Goal: Information Seeking & Learning: Understand process/instructions

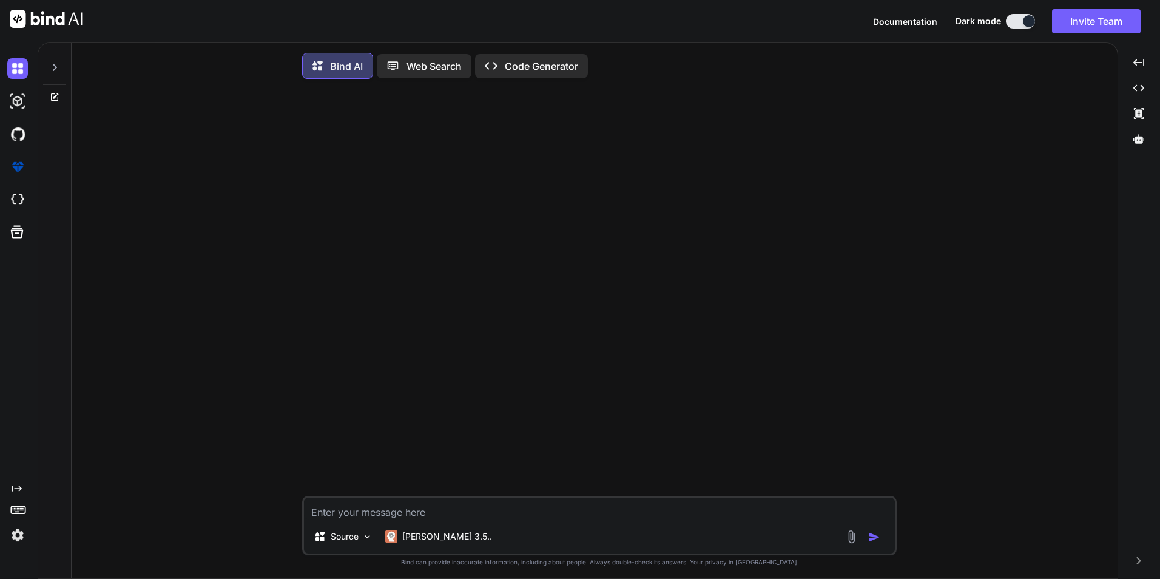
type textarea "x"
click at [351, 205] on textarea at bounding box center [599, 509] width 591 height 22
paste textarea "Create Database connection in your local machine and import data dump your loca…"
type textarea "Create Database connection in your local machine and import data dump your loca…"
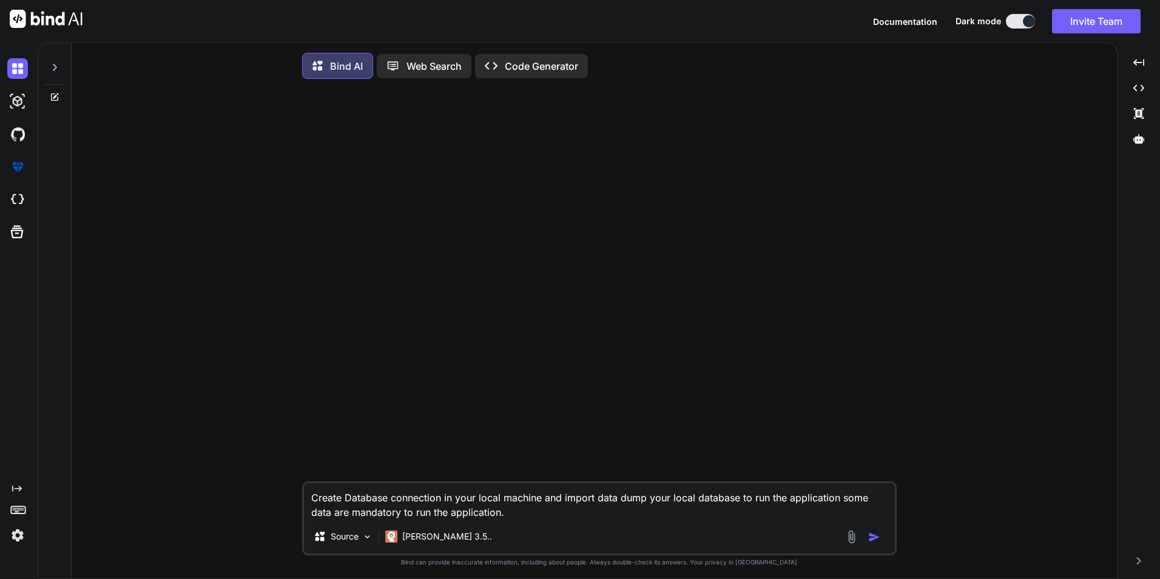
type textarea "x"
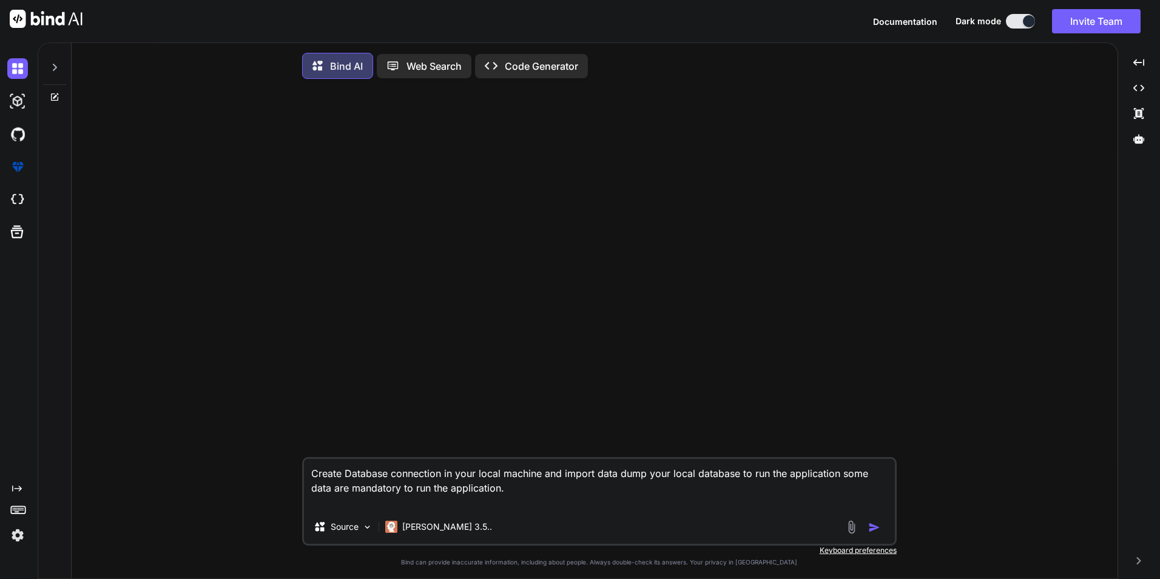
type textarea "Create Database connection in your local machine and import data dump your loca…"
type textarea "x"
type textarea "Create Database connection in your local machine and import data dump your loca…"
type textarea "x"
type textarea "Create Database connection in your local machine and import data dump your loca…"
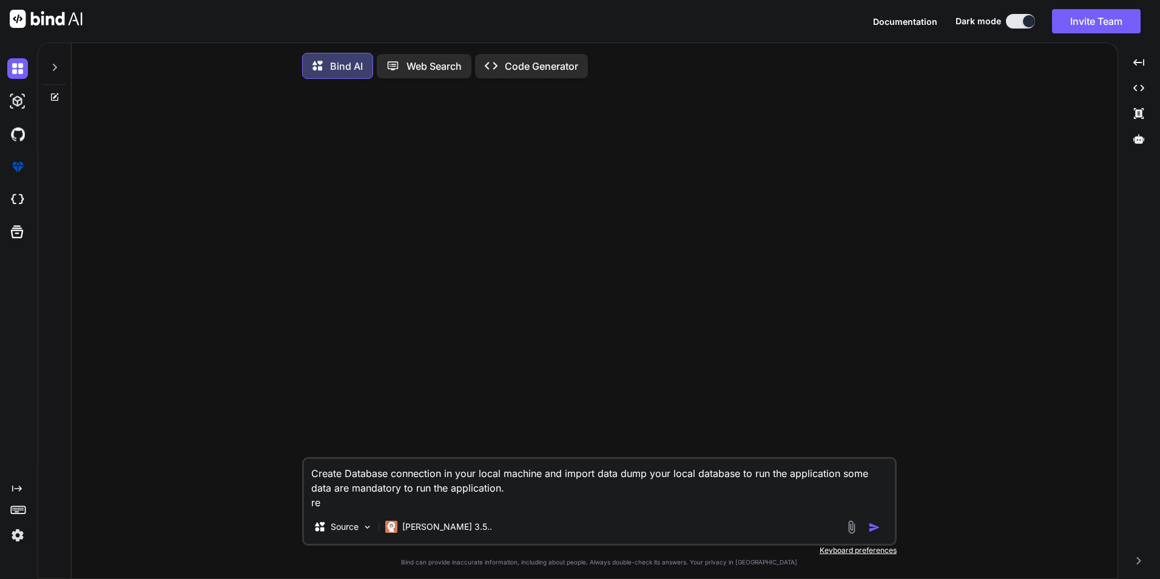
type textarea "x"
type textarea "Create Database connection in your local machine and import data dump your loca…"
type textarea "x"
type textarea "Create Database connection in your local machine and import data dump your loca…"
type textarea "x"
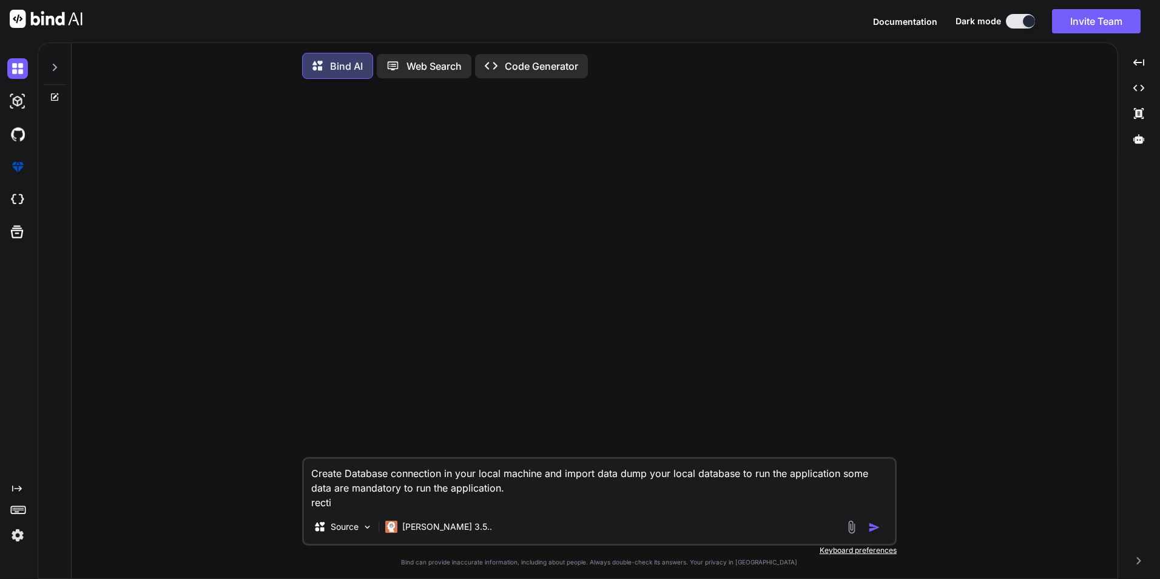
type textarea "Create Database connection in your local machine and import data dump your loca…"
type textarea "x"
type textarea "Create Database connection in your local machine and import data dump your loca…"
type textarea "x"
type textarea "Create Database connection in your local machine and import data dump your loca…"
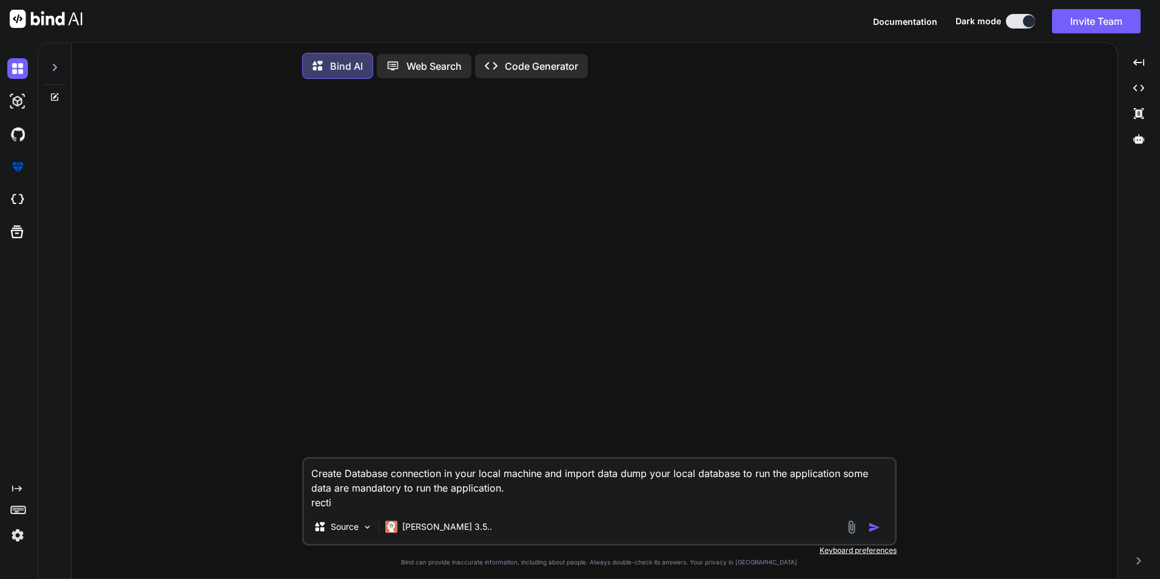
type textarea "x"
type textarea "Create Database connection in your local machine and import data dump your loca…"
type textarea "x"
type textarea "Create Database connection in your local machine and import data dump your loca…"
type textarea "x"
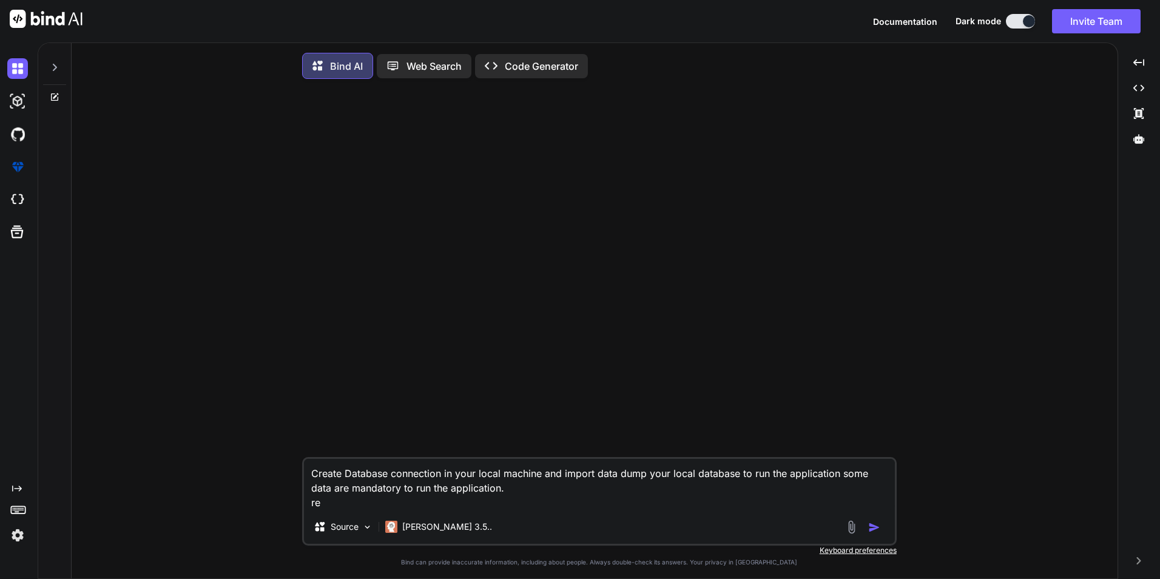
type textarea "Create Database connection in your local machine and import data dump your loca…"
type textarea "x"
type textarea "Create Database connection in your local machine and import data dump your loca…"
type textarea "x"
type textarea "Create Database connection in your local machine and import data dump your loca…"
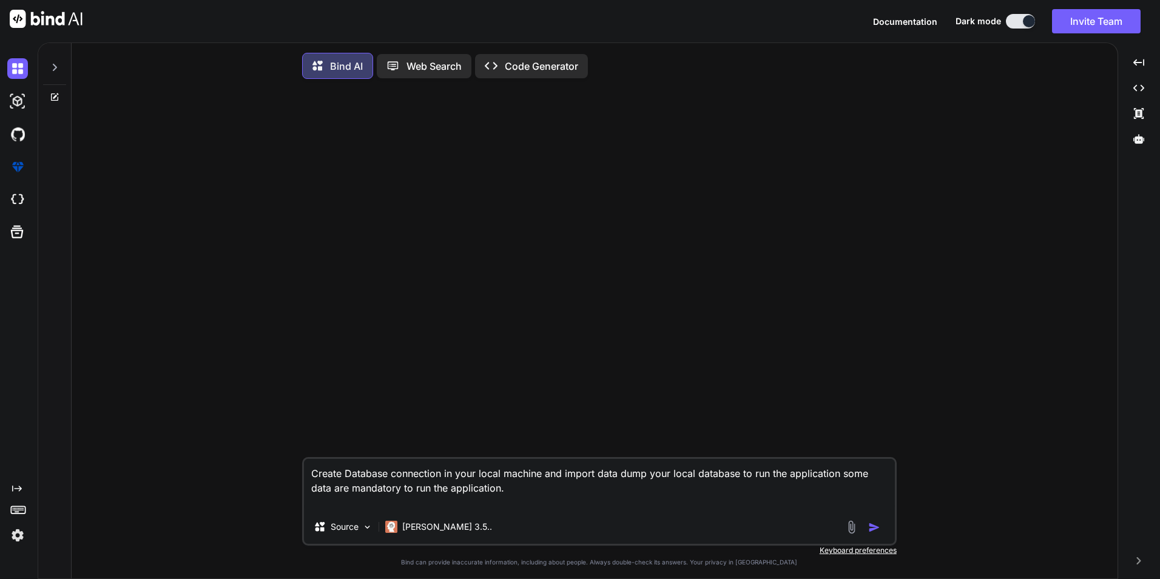
type textarea "x"
type textarea "Create Database connection in your local machine and import data dump your loca…"
type textarea "x"
type textarea "Create Database connection in your local machine and import data dump your loca…"
type textarea "x"
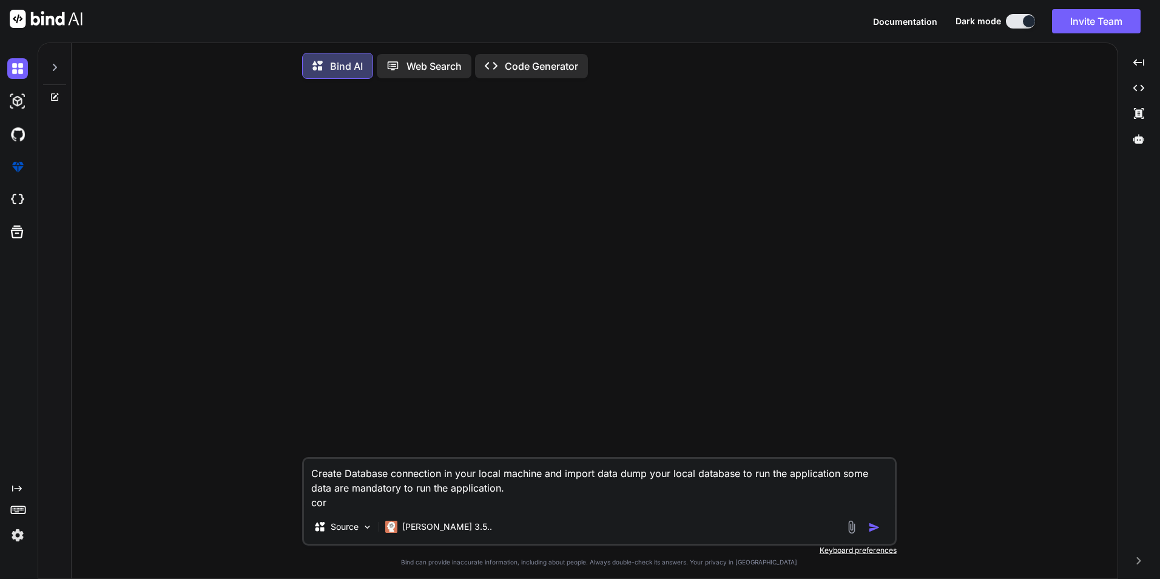
type textarea "Create Database connection in your local machine and import data dump your loca…"
type textarea "x"
type textarea "Create Database connection in your local machine and import data dump your loca…"
type textarea "x"
type textarea "Create Database connection in your local machine and import data dump your loca…"
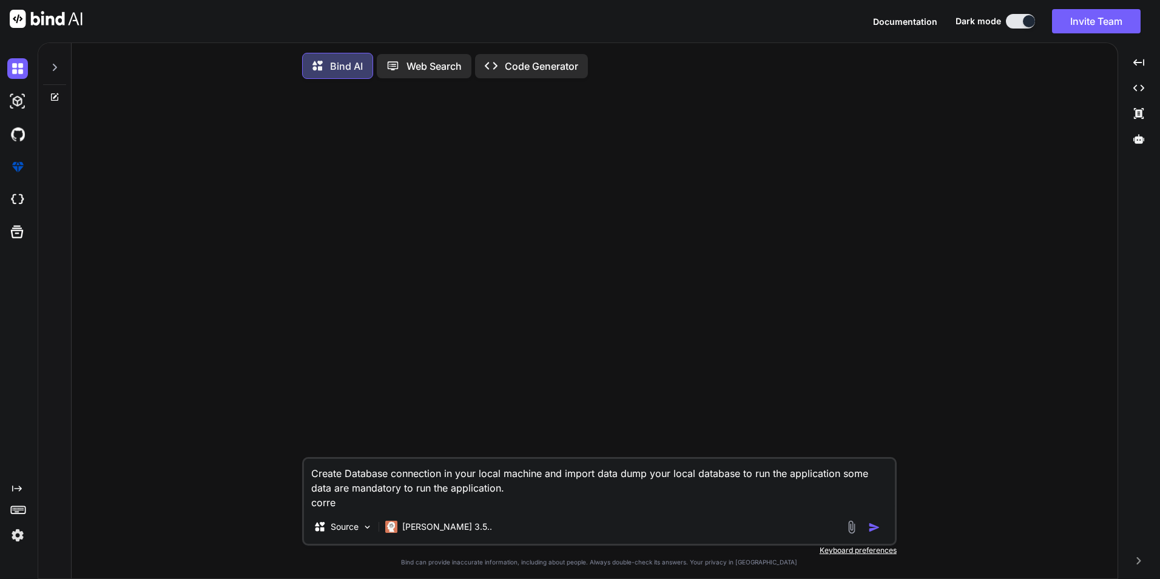
type textarea "x"
type textarea "Create Database connection in your local machine and import data dump your loca…"
type textarea "x"
type textarea "Create Database connection in your local machine and import data dump your loca…"
type textarea "x"
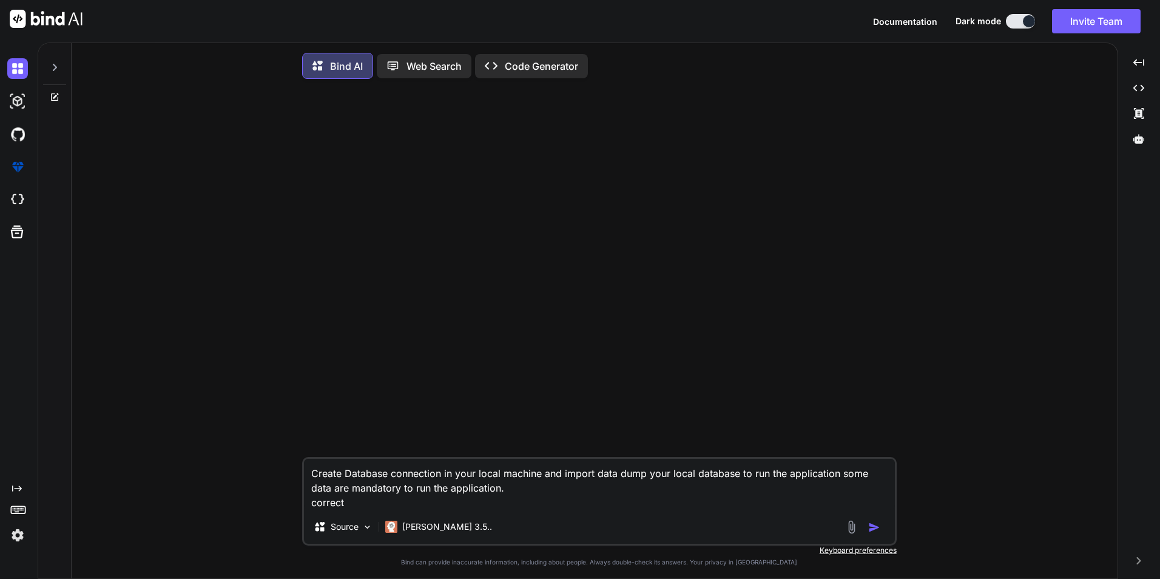
type textarea "Create Database connection in your local machine and import data dump your loca…"
type textarea "x"
type textarea "Create Database connection in your local machine and import data dump your loca…"
type textarea "x"
type textarea "Create Database connection in your local machine and import data dump your loca…"
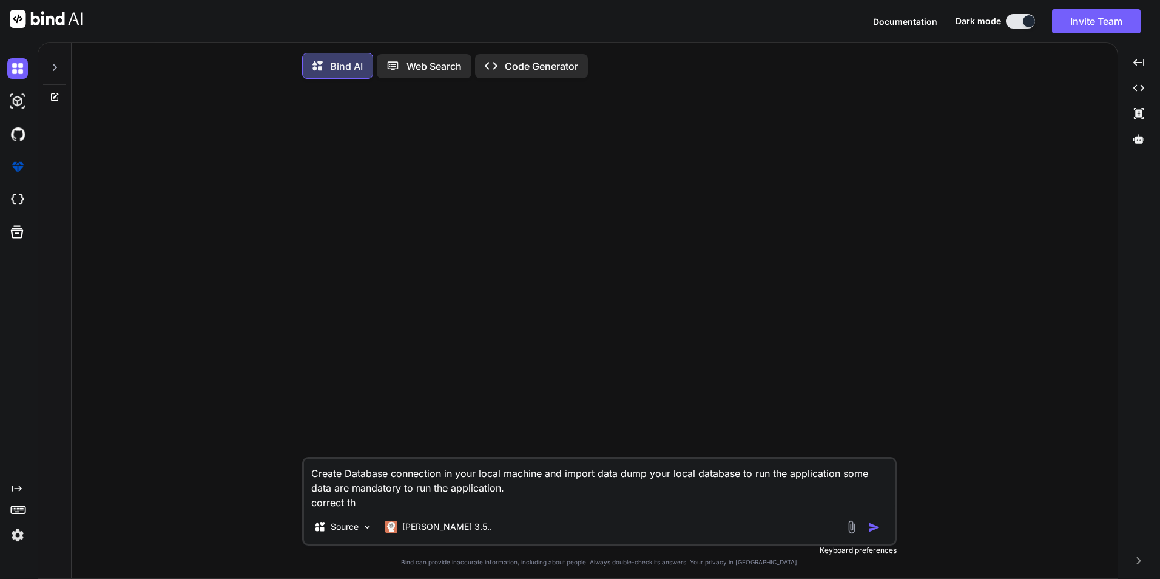
type textarea "x"
type textarea "Create Database connection in your local machine and import data dump your loca…"
type textarea "x"
type textarea "Create Database connection in your local machine and import data dump your loca…"
type textarea "x"
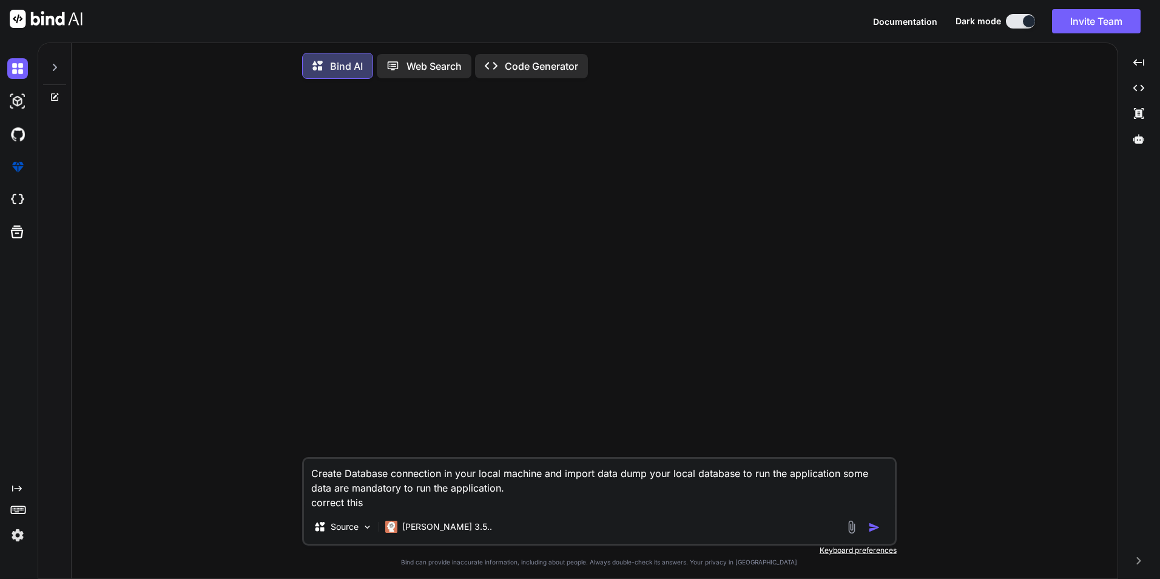
type textarea "Create Database connection in your local machine and import data dump your loca…"
type textarea "x"
type textarea "Create Database connection in your local machine and import data dump your loca…"
type textarea "x"
type textarea "Create Database connection in your local machine and import data dump your loca…"
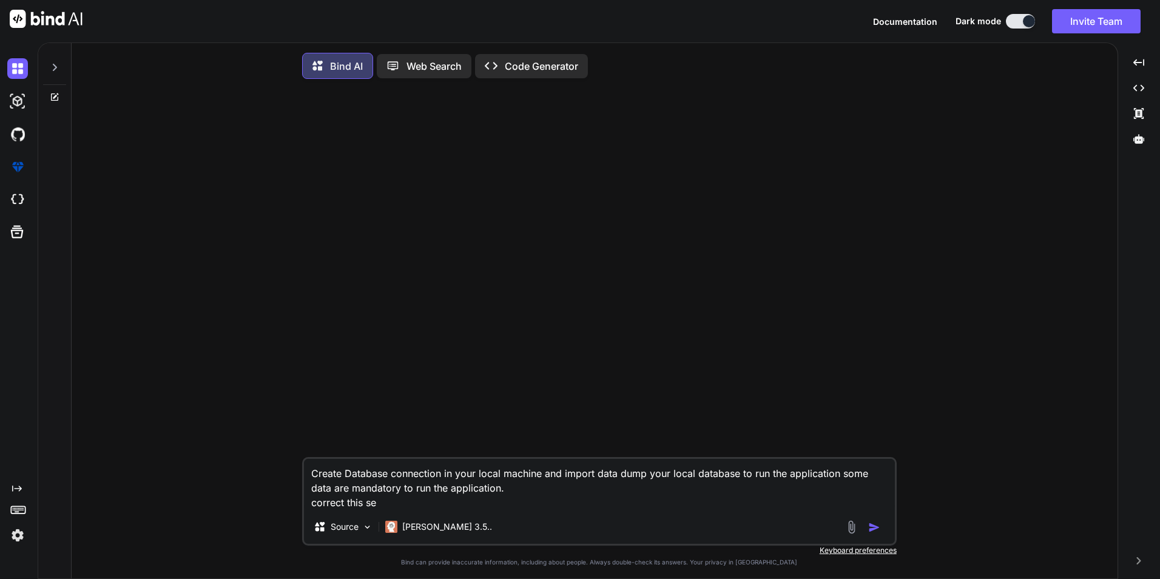
type textarea "x"
type textarea "Create Database connection in your local machine and import data dump your loca…"
type textarea "x"
type textarea "Create Database connection in your local machine and import data dump your loca…"
type textarea "x"
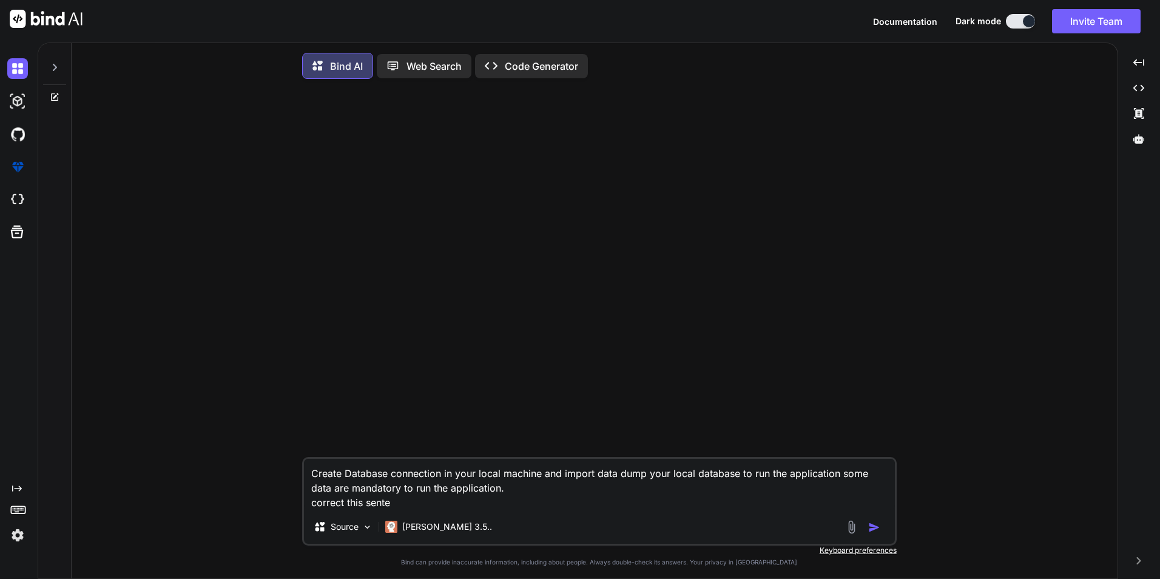
type textarea "Create Database connection in your local machine and import data dump your loca…"
type textarea "x"
type textarea "Create Database connection in your local machine and import data dump your loca…"
type textarea "x"
type textarea "Create Database connection in your local machine and import data dump your loca…"
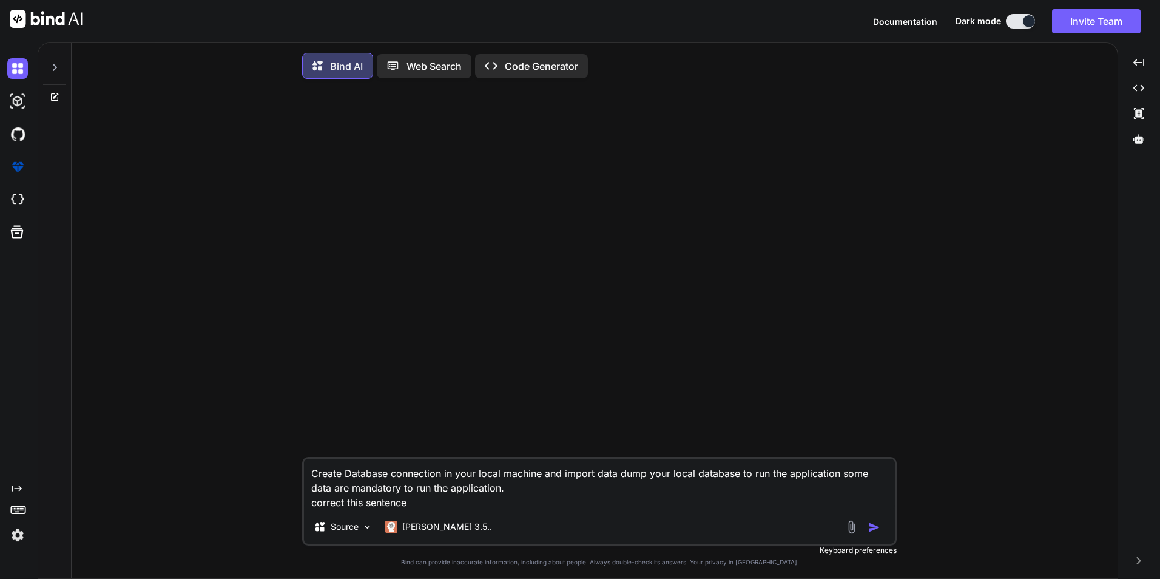
type textarea "x"
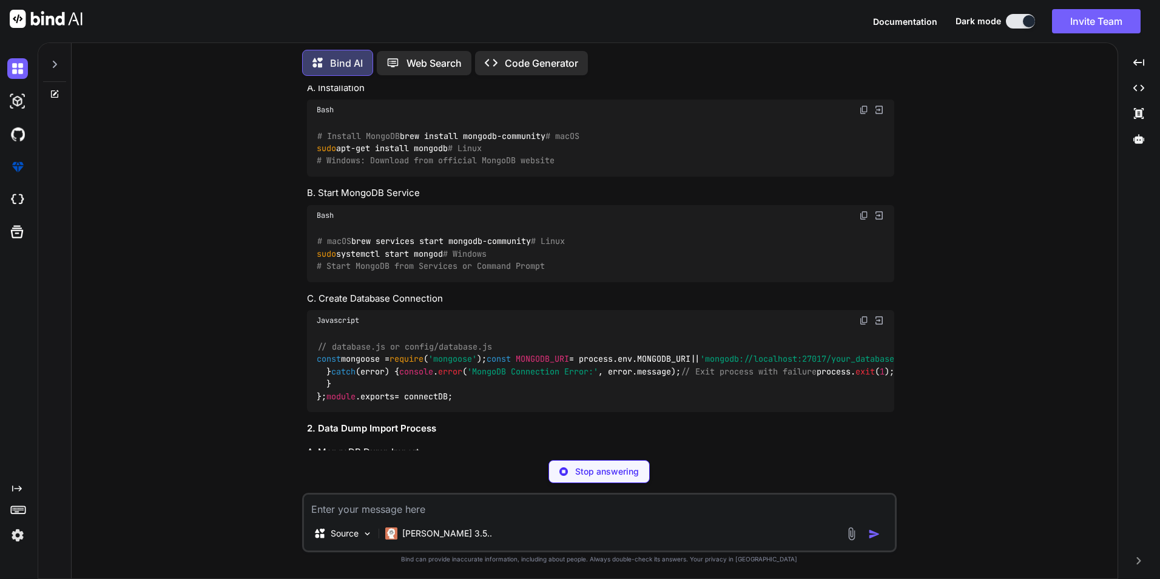
scroll to position [182, 0]
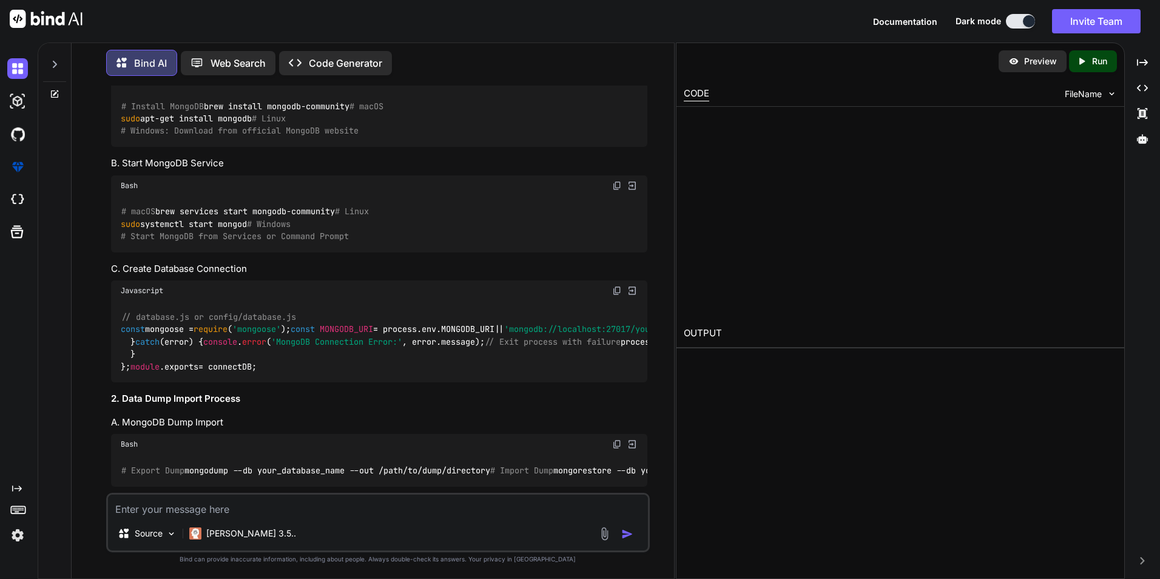
type textarea "x"
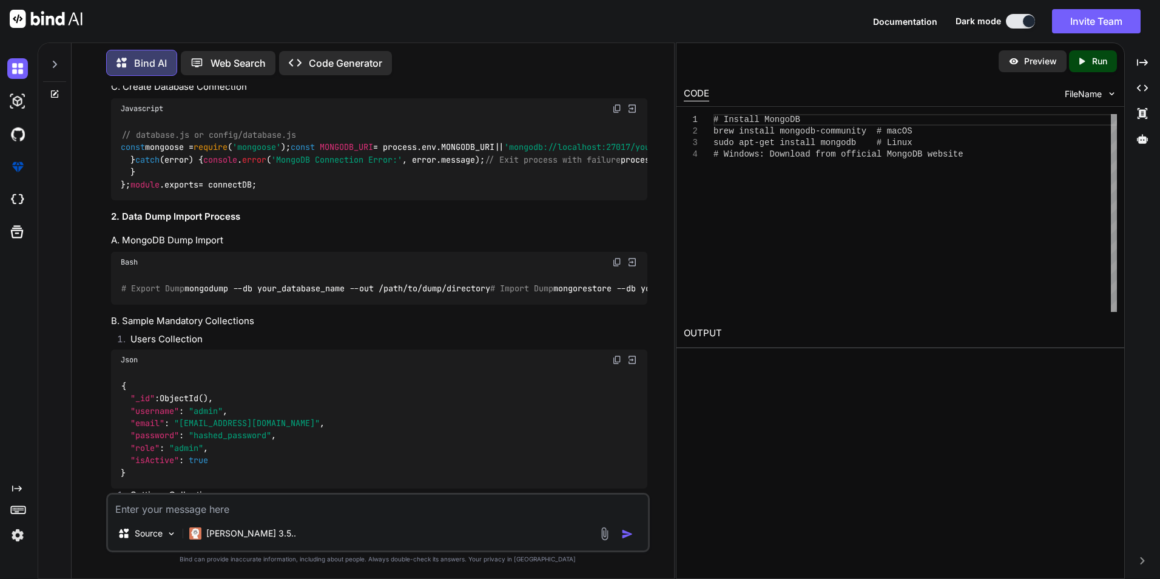
scroll to position [0, 0]
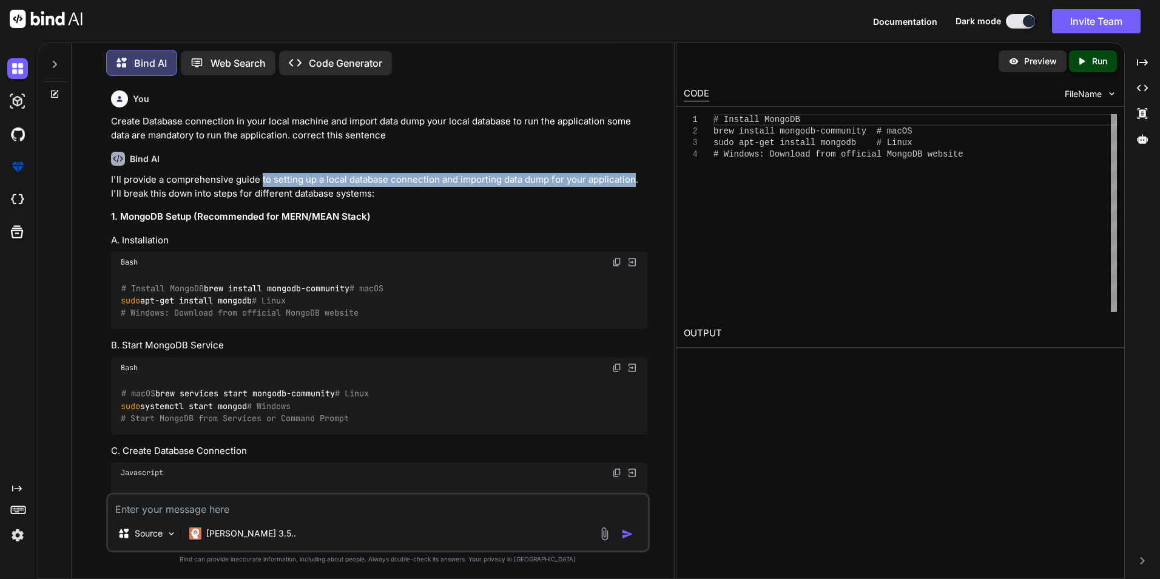
drag, startPoint x: 260, startPoint y: 179, endPoint x: 635, endPoint y: 182, distance: 375.7
click at [373, 182] on p "I'll provide a comprehensive guide to setting up a local database connection an…" at bounding box center [379, 186] width 537 height 27
copy p "to setting up a local database connection and importing data dump for your appl…"
click at [186, 205] on textarea at bounding box center [378, 506] width 540 height 22
paste textarea "Create Database connection to setting up a local database connection and import…"
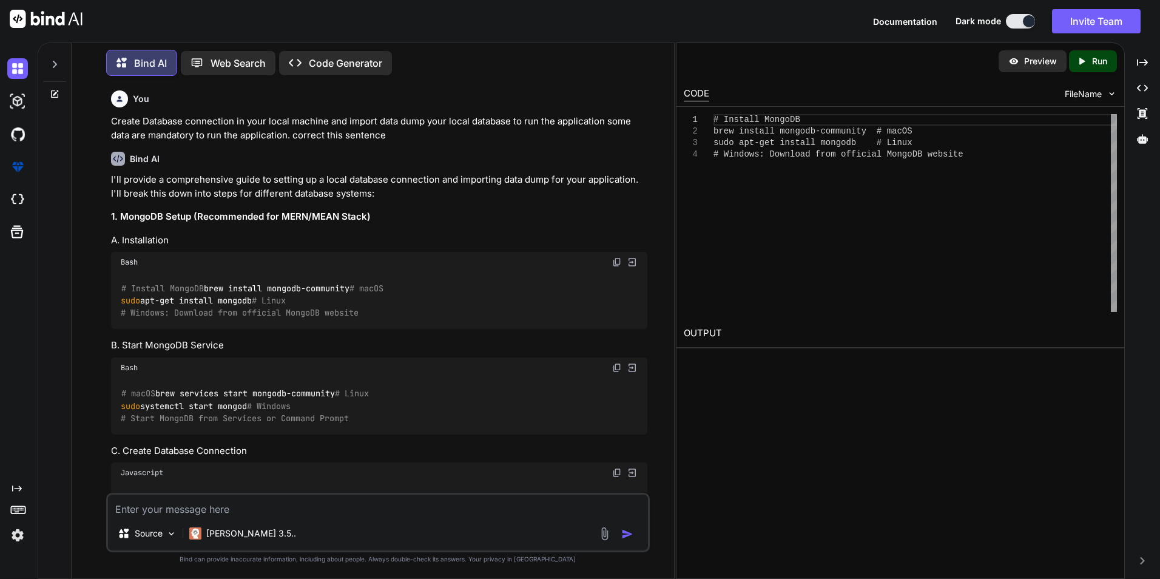
type textarea "Create Database connection to setting up a local database connection and import…"
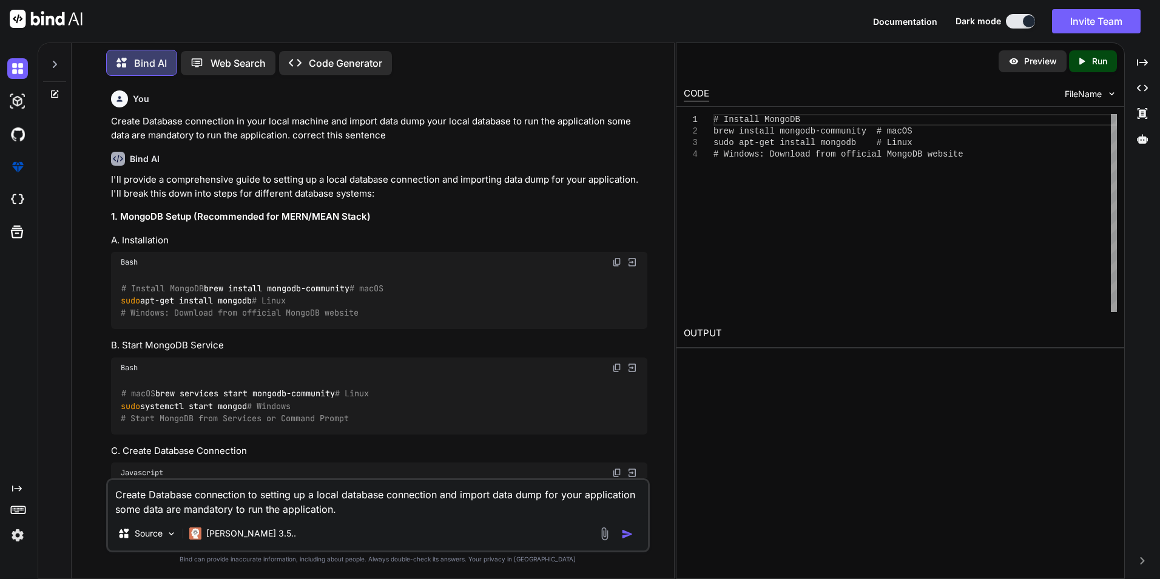
type textarea "x"
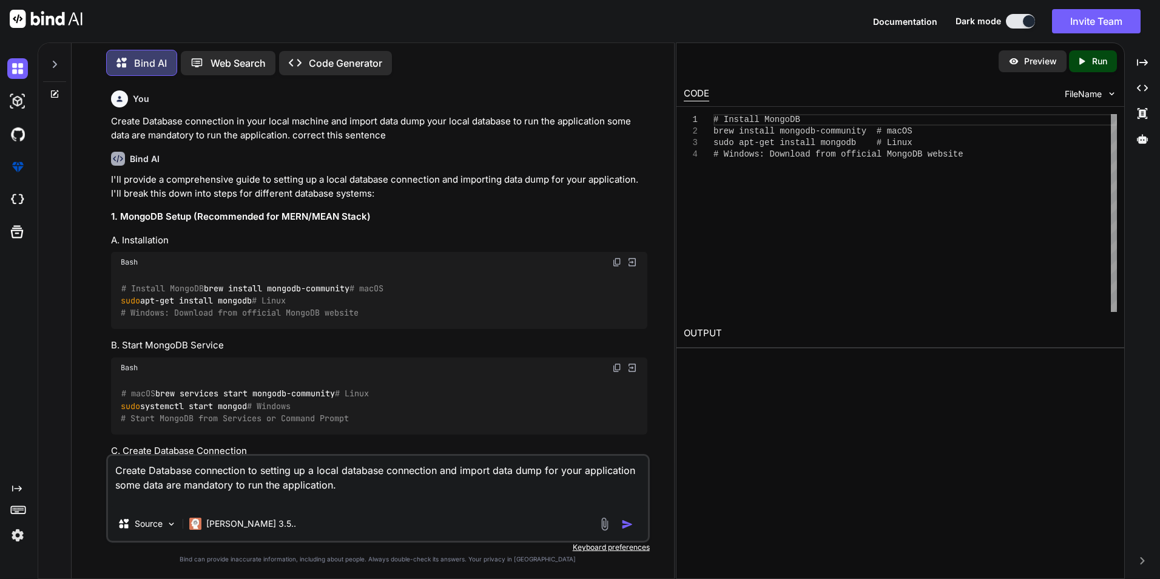
type textarea "Create Database connection to setting up a local database connection and import…"
type textarea "x"
type textarea "Create Database connection to setting up a local database connection and import…"
type textarea "x"
type textarea "Create Database connection to setting up a local database connection and import…"
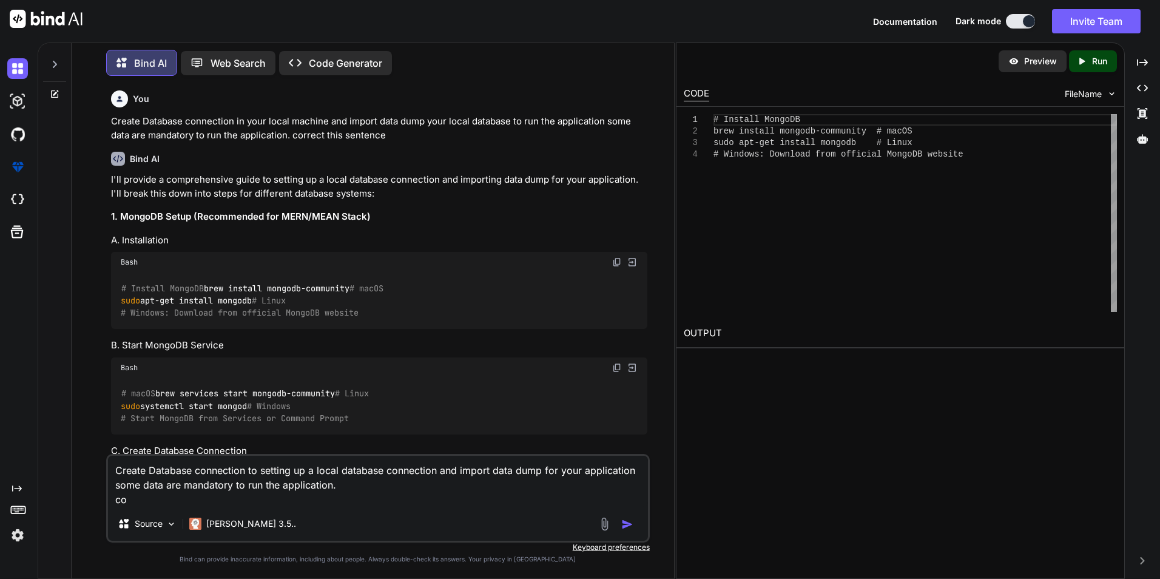
type textarea "x"
type textarea "Create Database connection to setting up a local database connection and import…"
type textarea "x"
type textarea "Create Database connection to setting up a local database connection and import…"
type textarea "x"
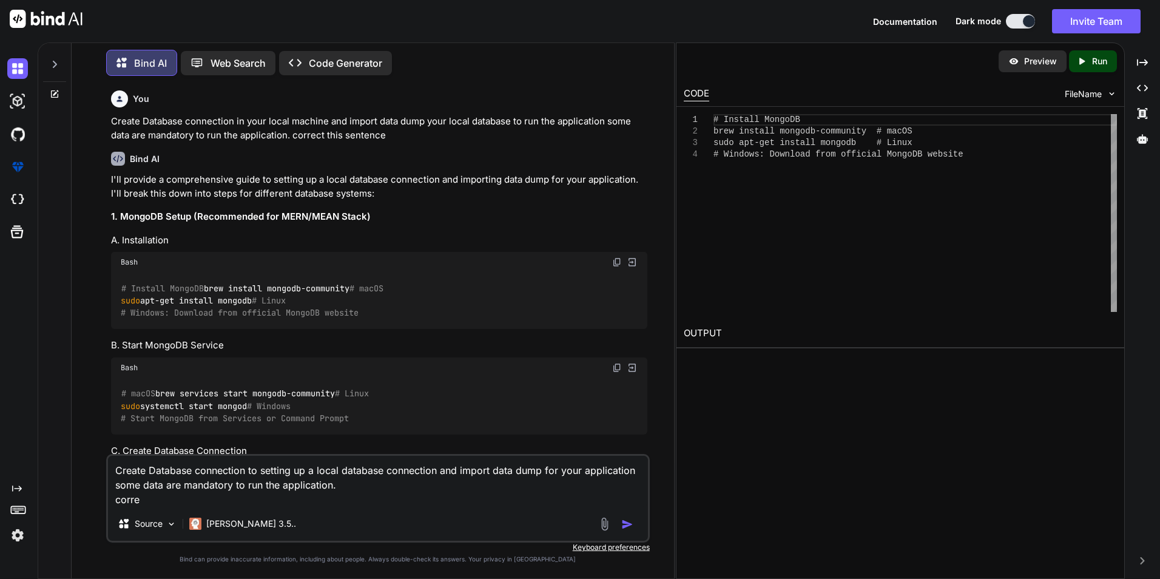
type textarea "Create Database connection to setting up a local database connection and import…"
type textarea "x"
type textarea "Create Database connection to setting up a local database connection and import…"
type textarea "x"
type textarea "Create Database connection to setting up a local database connection and import…"
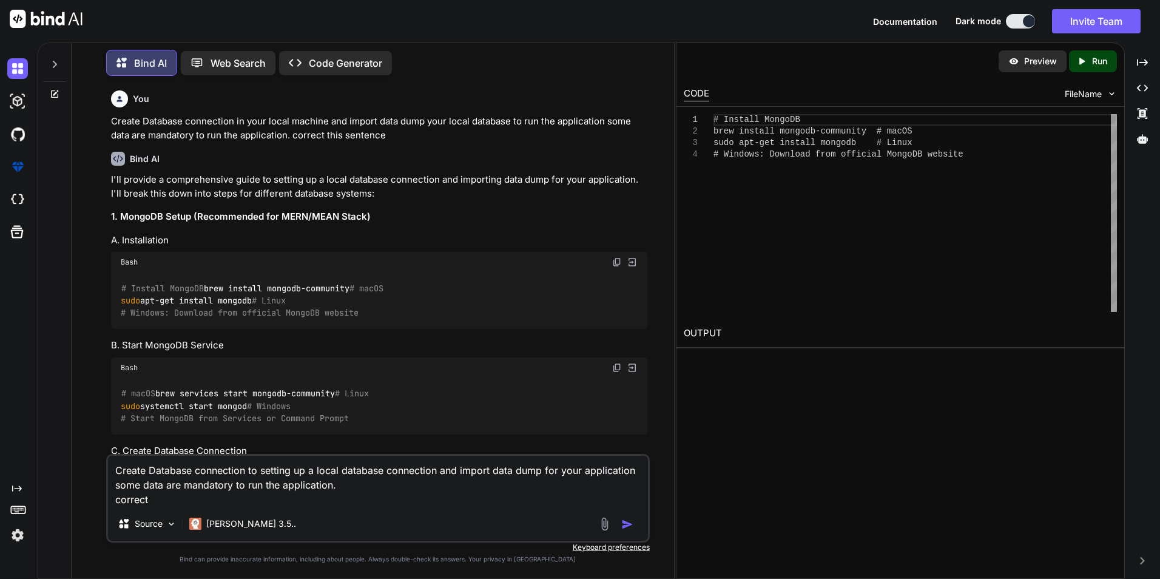
type textarea "x"
type textarea "Create Database connection to setting up a local database connection and import…"
type textarea "x"
type textarea "Create Database connection to setting up a local database connection and import…"
type textarea "x"
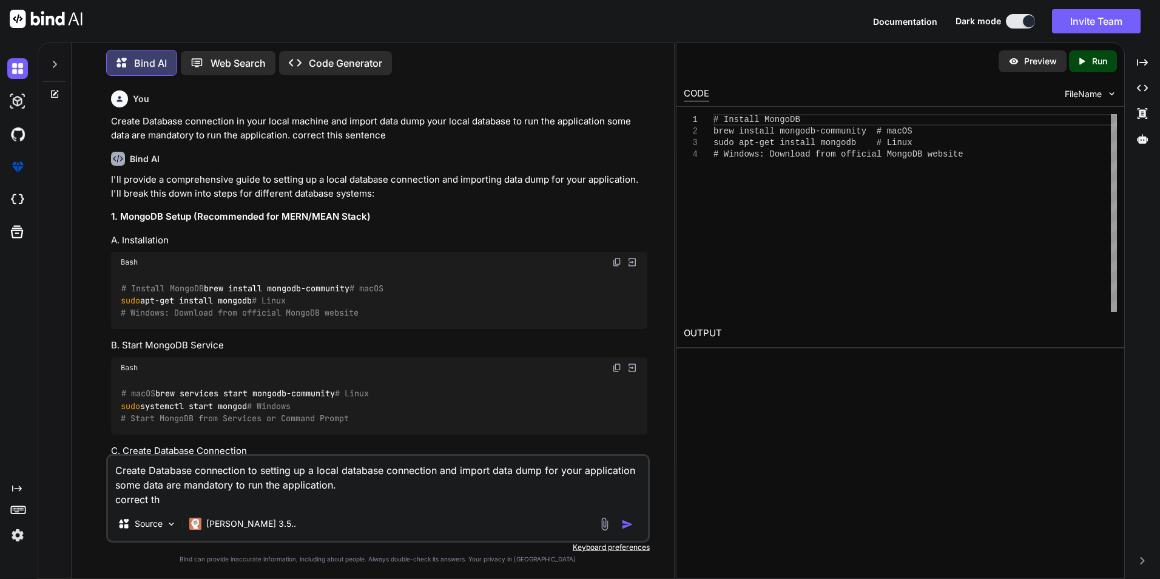
type textarea "Create Database connection to setting up a local database connection and import…"
type textarea "x"
type textarea "Create Database connection to setting up a local database connection and import…"
type textarea "x"
type textarea "Create Database connection to setting up a local database connection and import…"
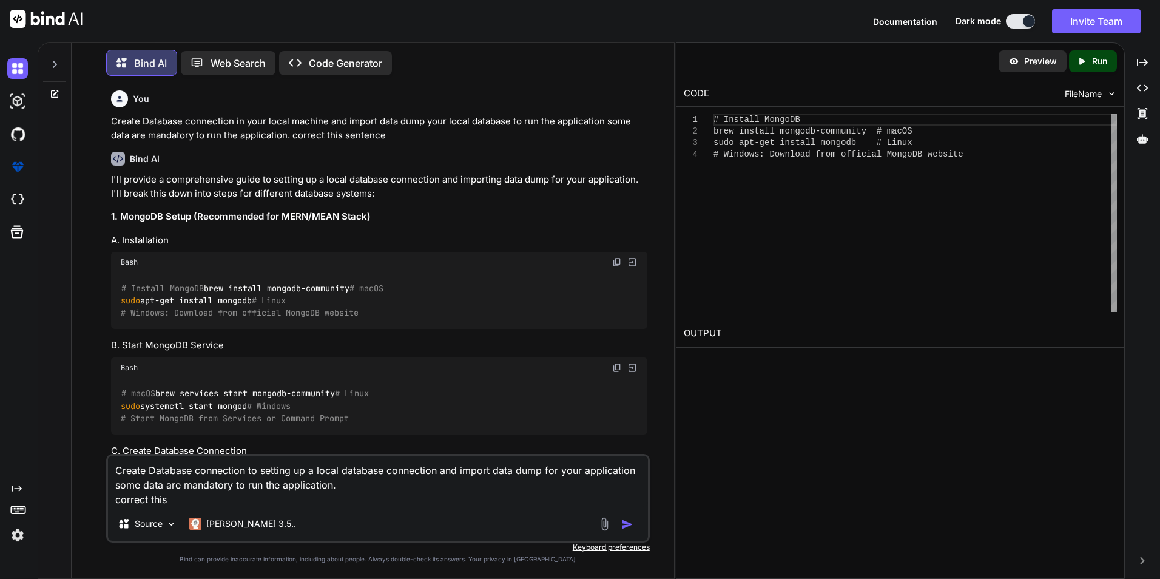
type textarea "x"
type textarea "Create Database connection to setting up a local database connection and import…"
type textarea "x"
type textarea "Create Database connection to setting up a local database connection and import…"
type textarea "x"
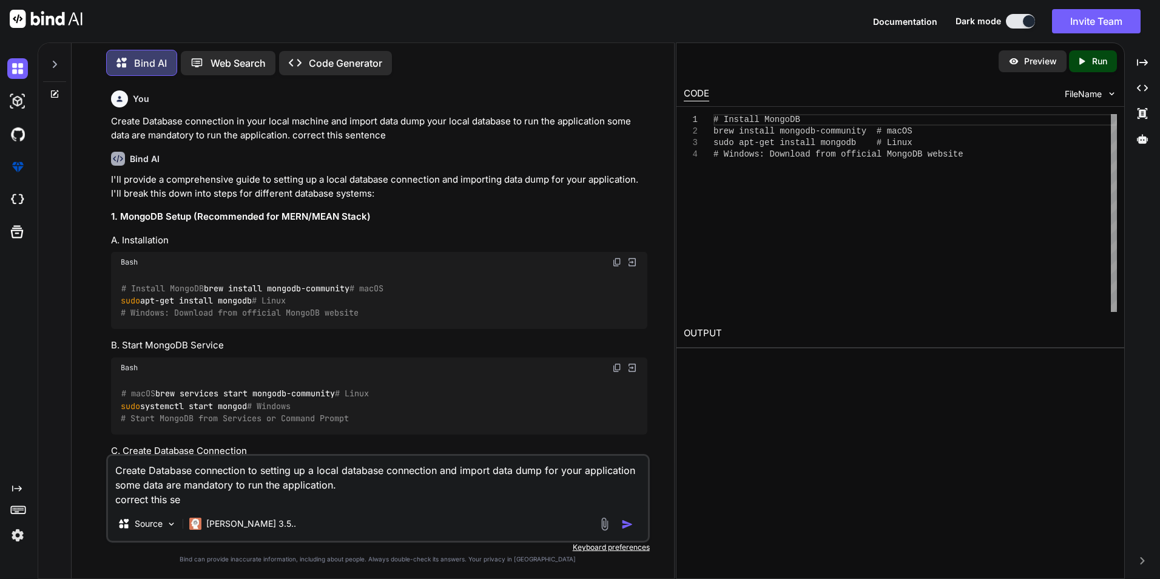
type textarea "Create Database connection to setting up a local database connection and import…"
type textarea "x"
type textarea "Create Database connection to setting up a local database connection and import…"
type textarea "x"
type textarea "Create Database connection to setting up a local database connection and import…"
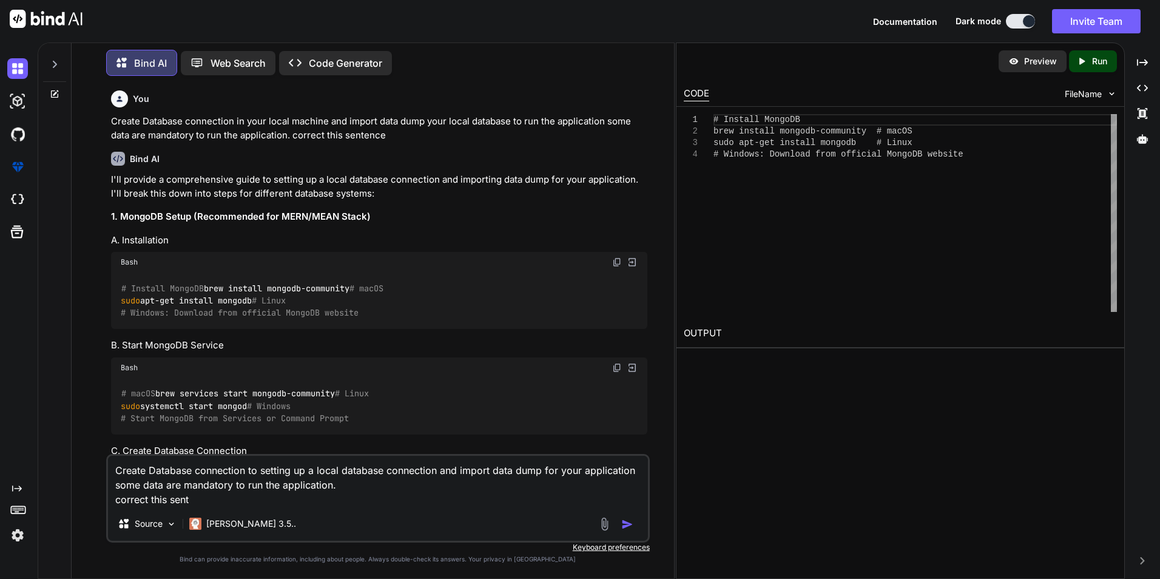
type textarea "x"
type textarea "Create Database connection to setting up a local database connection and import…"
type textarea "x"
type textarea "Create Database connection to setting up a local database connection and import…"
type textarea "x"
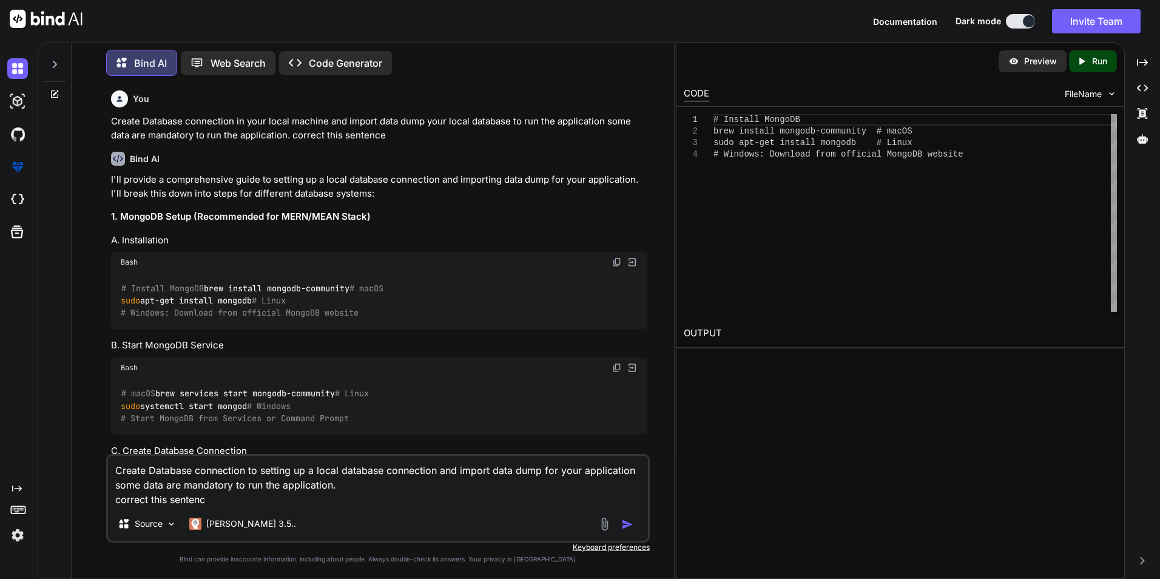
type textarea "Create Database connection to setting up a local database connection and import…"
type textarea "x"
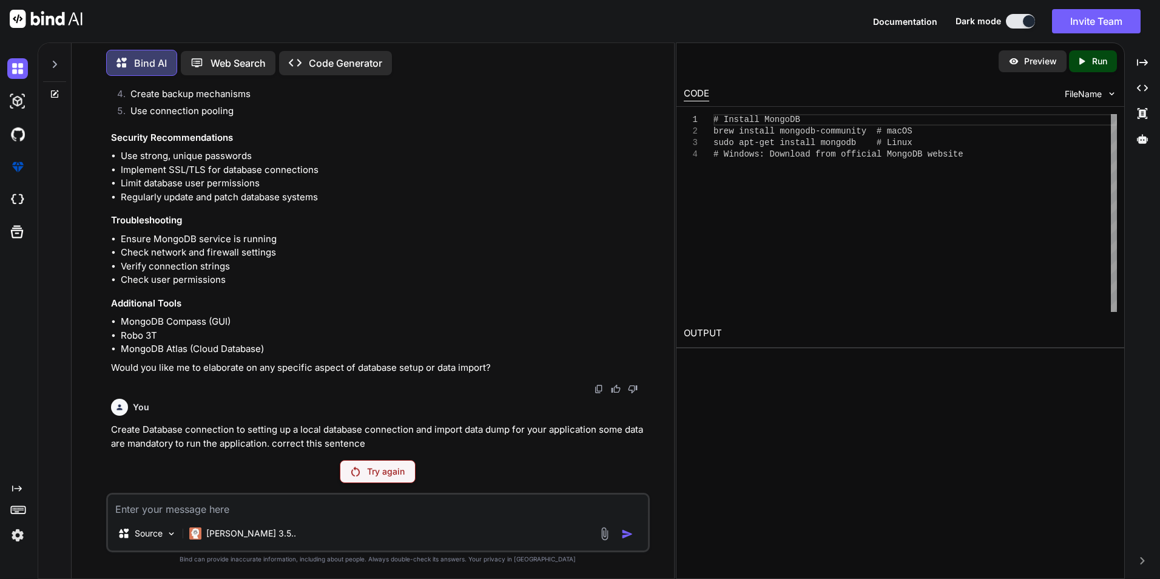
scroll to position [2424, 0]
click at [359, 205] on img at bounding box center [355, 472] width 8 height 10
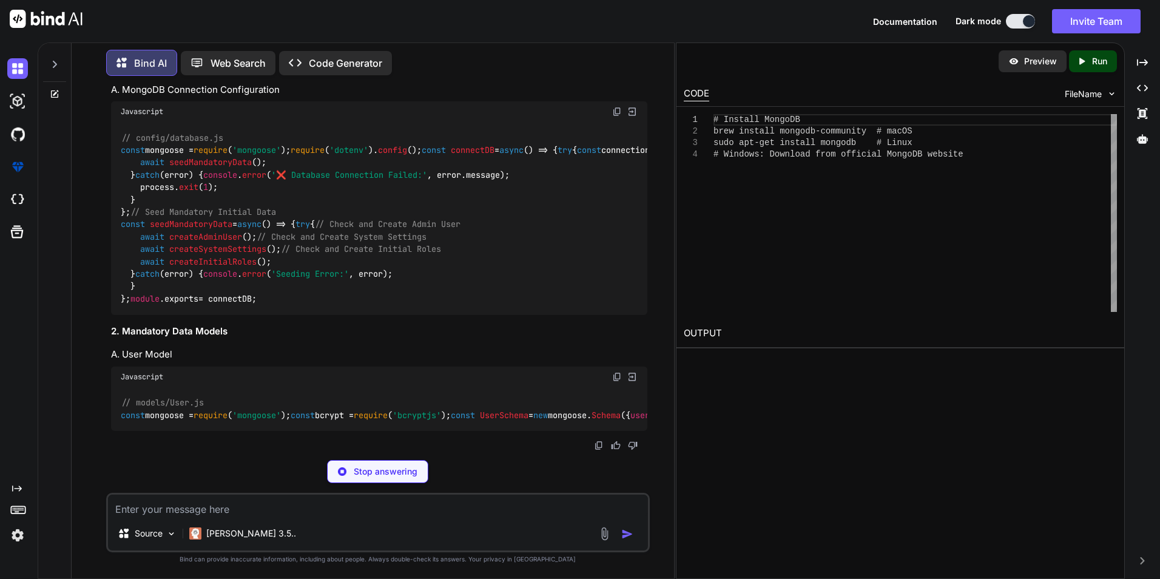
scroll to position [2647, 0]
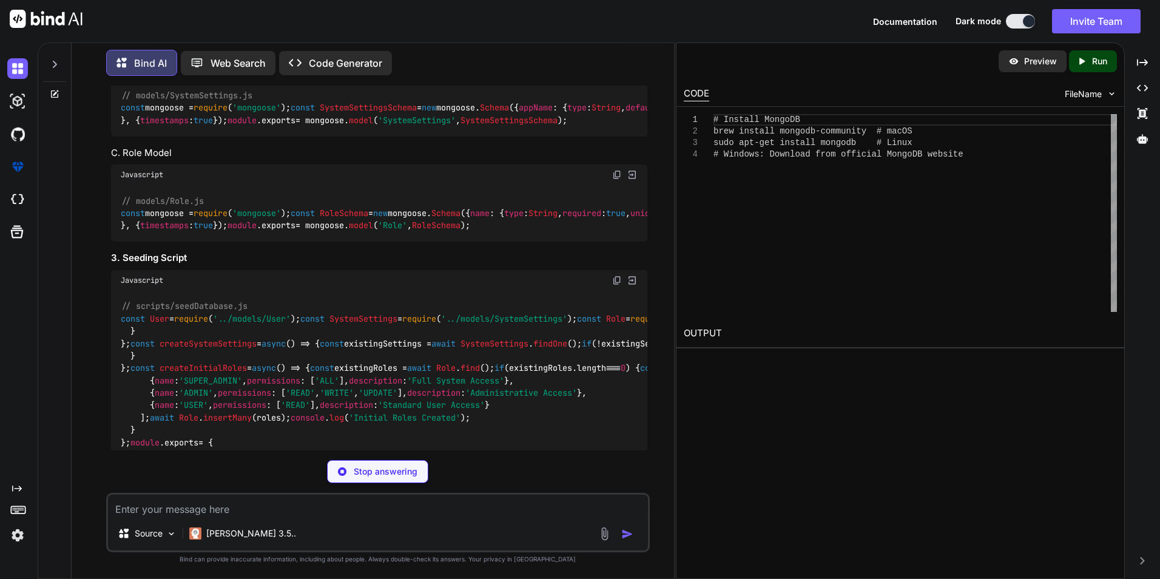
type textarea "x"
type textarea "module.exports = connectDB;"
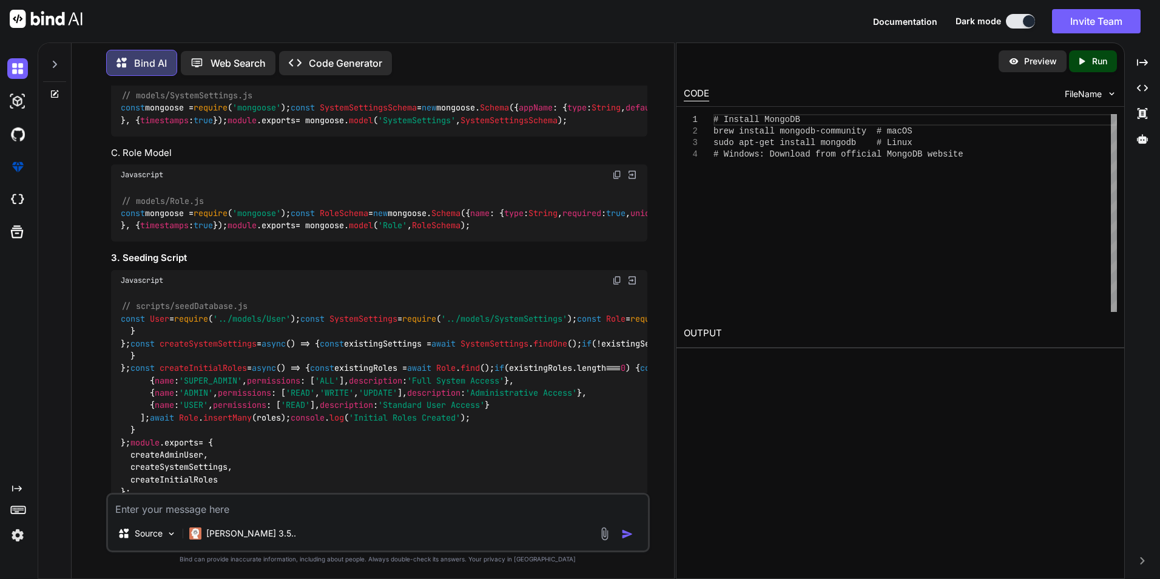
type textarea "x"
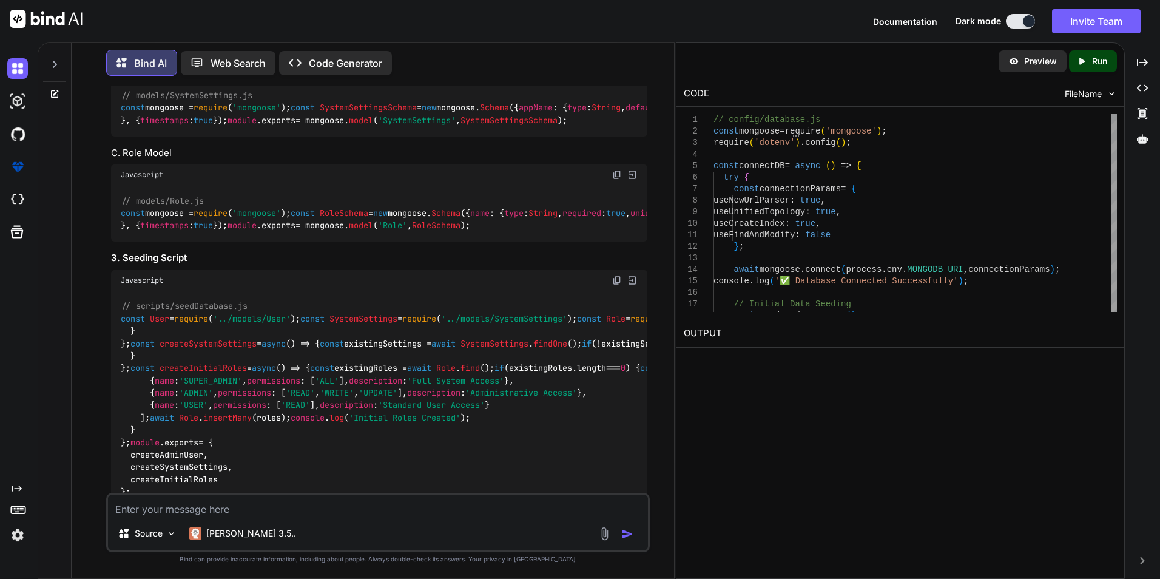
click at [214, 205] on textarea at bounding box center [378, 506] width 540 height 22
paste textarea "• Some file change your frontend url in backend file for verify email and some …"
type textarea "• Some file change your frontend url in backend file for verify email and some …"
type textarea "x"
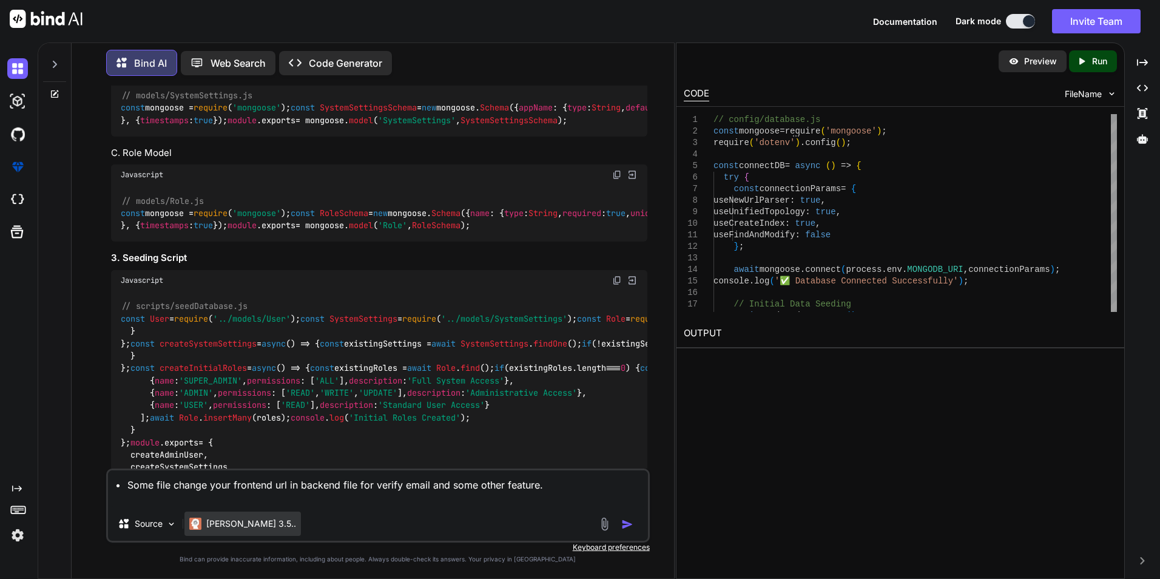
type textarea "• Some file change your frontend url in backend file for verify email and some …"
click at [208, 205] on p "[PERSON_NAME] 3.5.." at bounding box center [251, 524] width 90 height 12
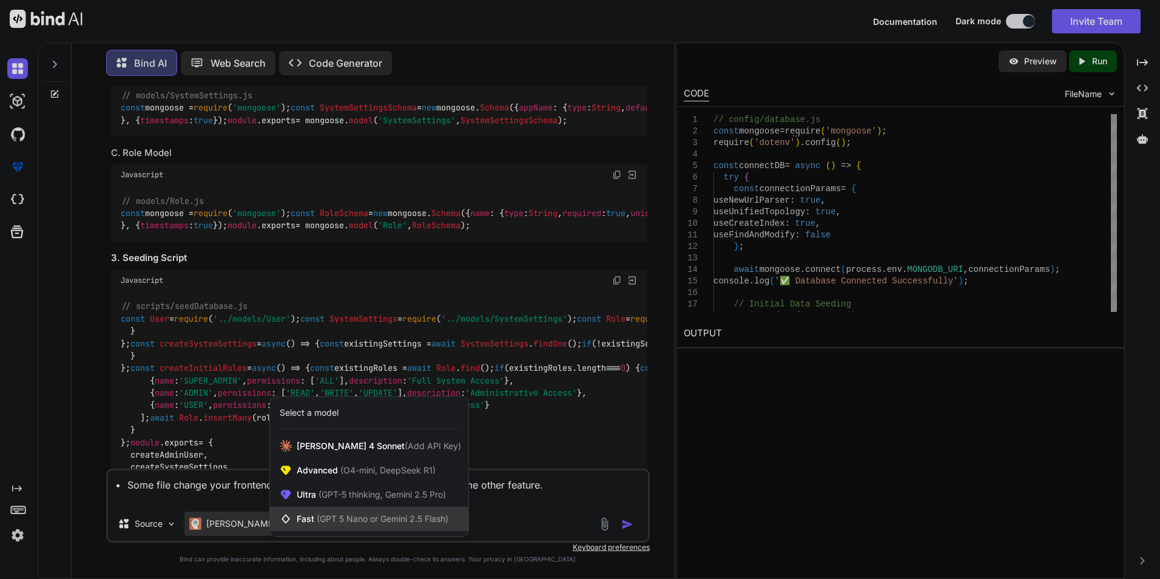
click at [303, 205] on span "Fast (GPT 5 Nano or Gemini 2.5 Flash)" at bounding box center [373, 519] width 152 height 12
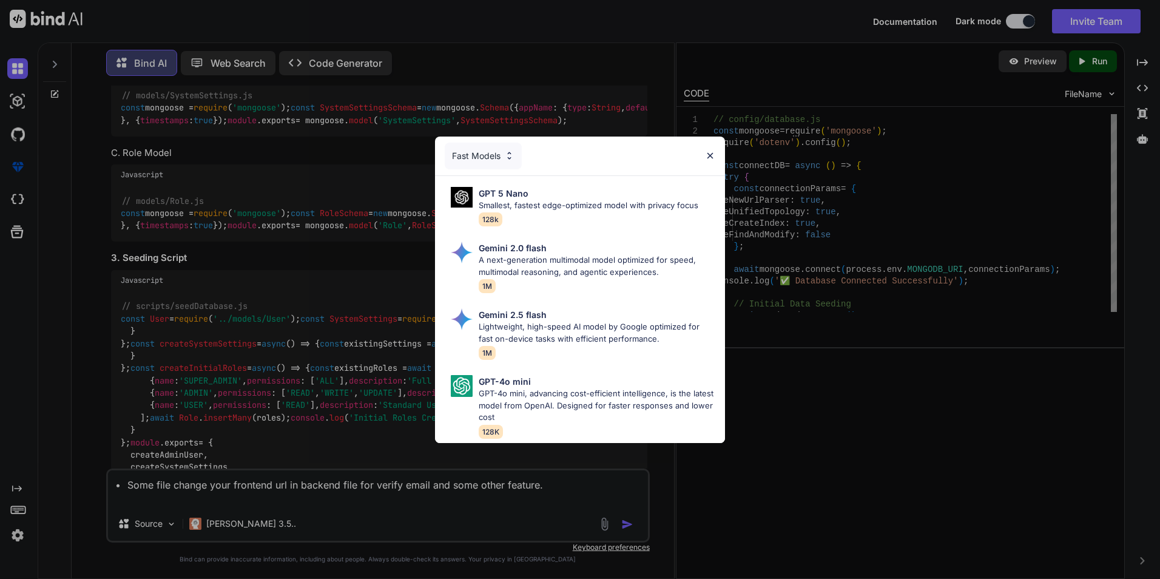
click at [217, 205] on div "Fast Models GPT 5 Nano Smallest, fastest edge-optimized model with privacy focu…" at bounding box center [580, 289] width 1160 height 579
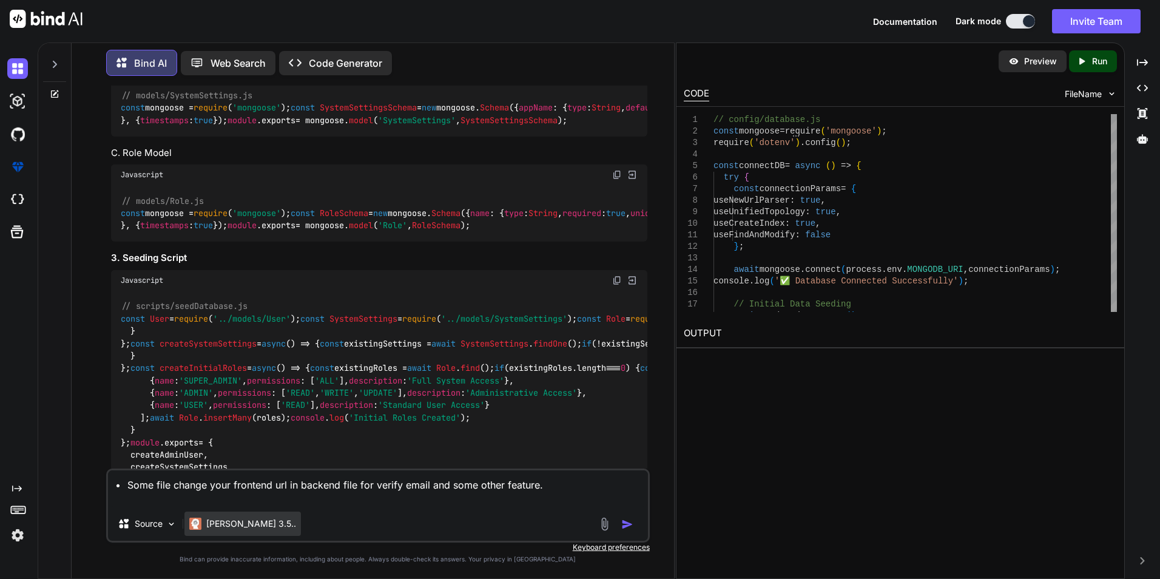
click at [231, 205] on p "[PERSON_NAME] 3.5.." at bounding box center [251, 524] width 90 height 12
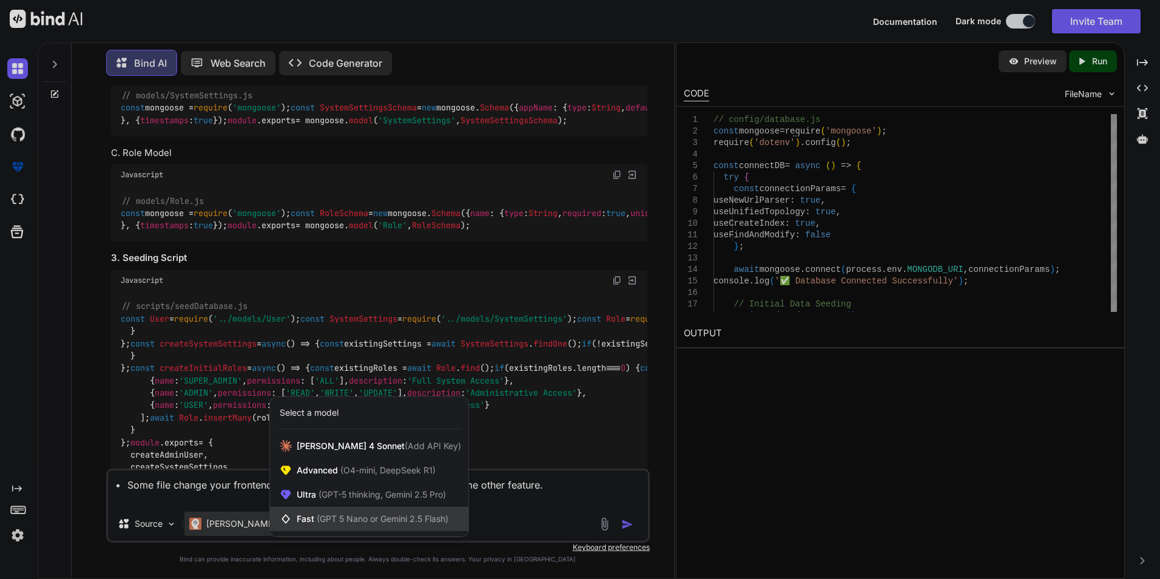
click at [317, 205] on span "(GPT 5 Nano or Gemini 2.5 Flash)" at bounding box center [383, 518] width 132 height 10
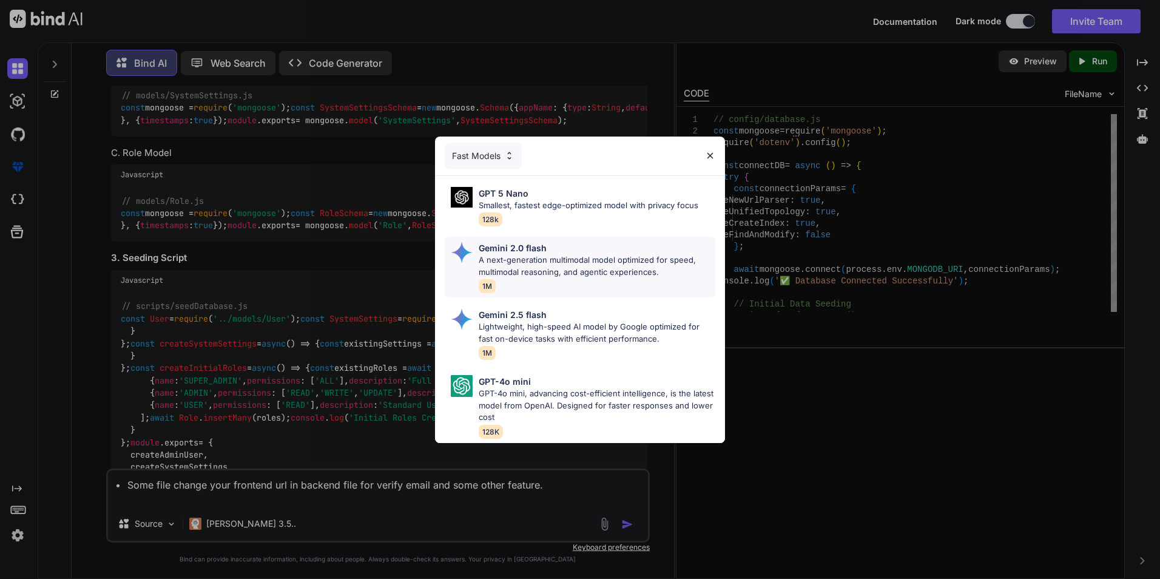
click at [373, 205] on p "Gemini 2.0 flash" at bounding box center [513, 248] width 68 height 13
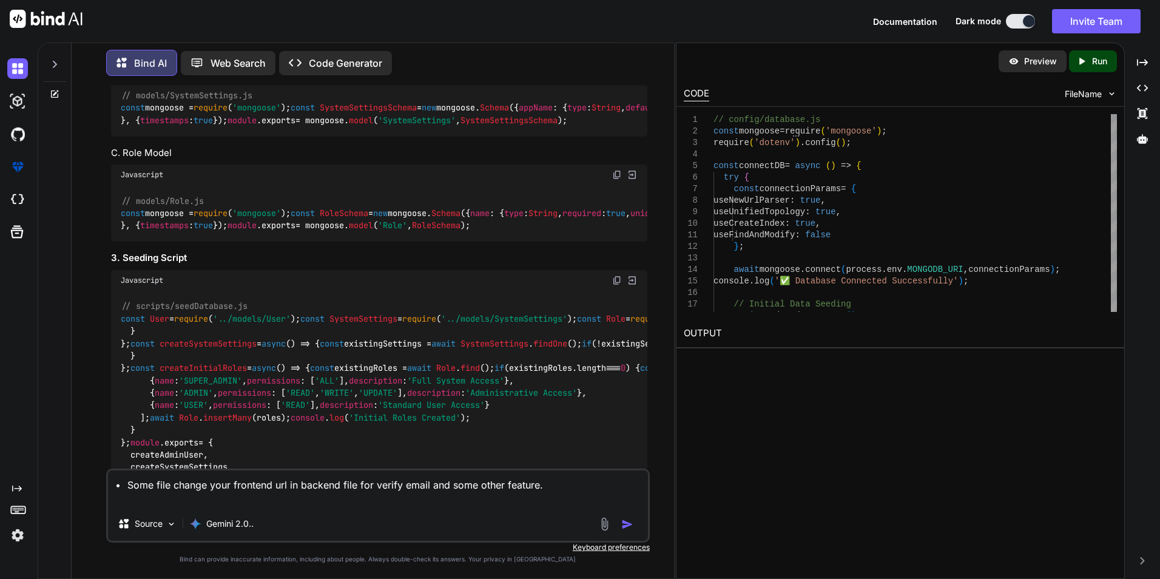
click at [373, 205] on textarea "• Some file change your frontend url in backend file for verify email and some …" at bounding box center [378, 488] width 540 height 36
type textarea "x"
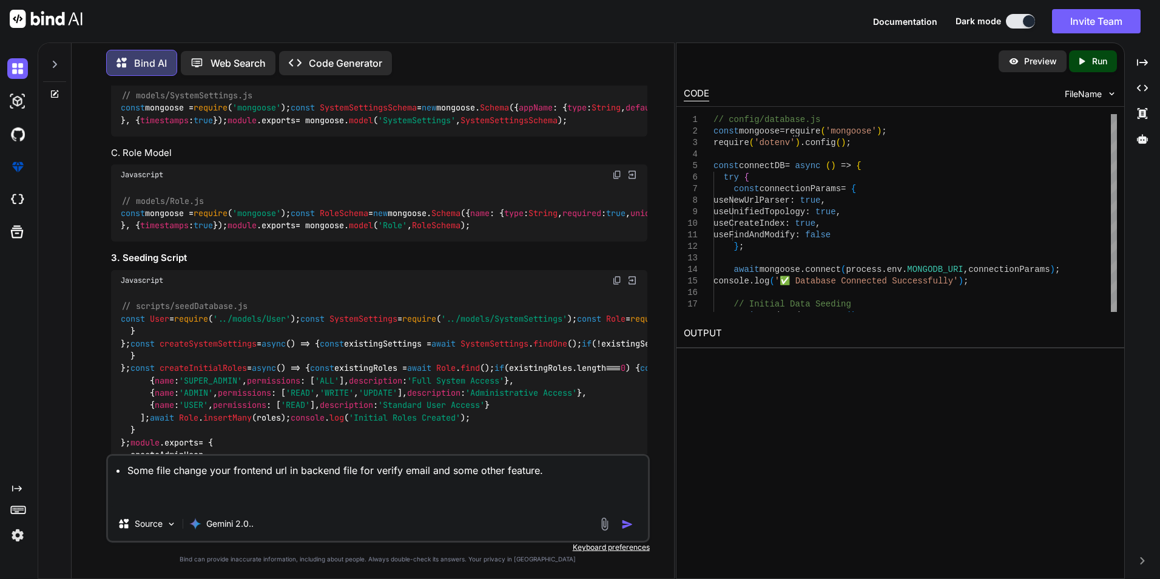
type textarea "• Some file change your frontend url in backend file for verify email and some …"
type textarea "x"
type textarea "• Some file change your frontend url in backend file for verify email and some …"
type textarea "x"
type textarea "• Some file change your frontend url in backend file for verify email and some …"
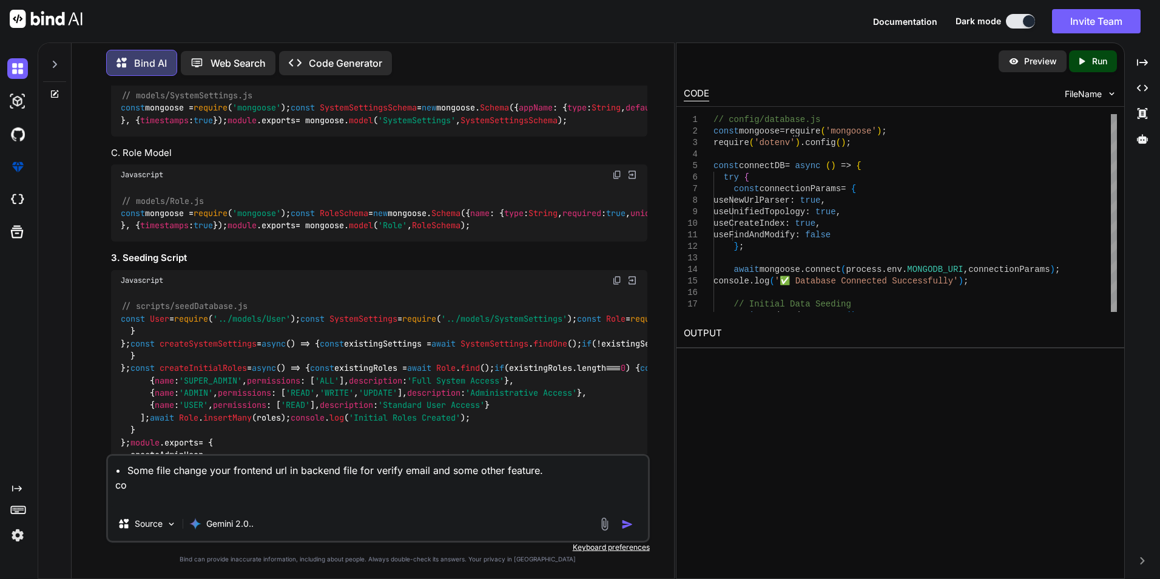
type textarea "x"
type textarea "• Some file change your frontend url in backend file for verify email and some …"
type textarea "x"
type textarea "• Some file change your frontend url in backend file for verify email and some …"
type textarea "x"
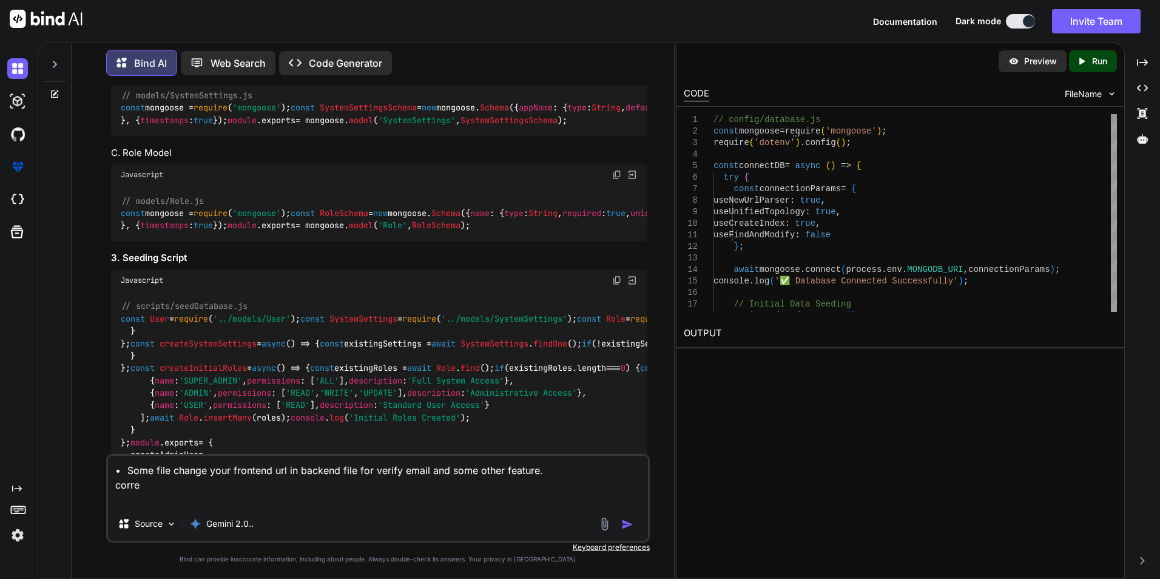
type textarea "• Some file change your frontend url in backend file for verify email and some …"
type textarea "x"
type textarea "• Some file change your frontend url in backend file for verify email and some …"
type textarea "x"
type textarea "• Some file change your frontend url in backend file for verify email and some …"
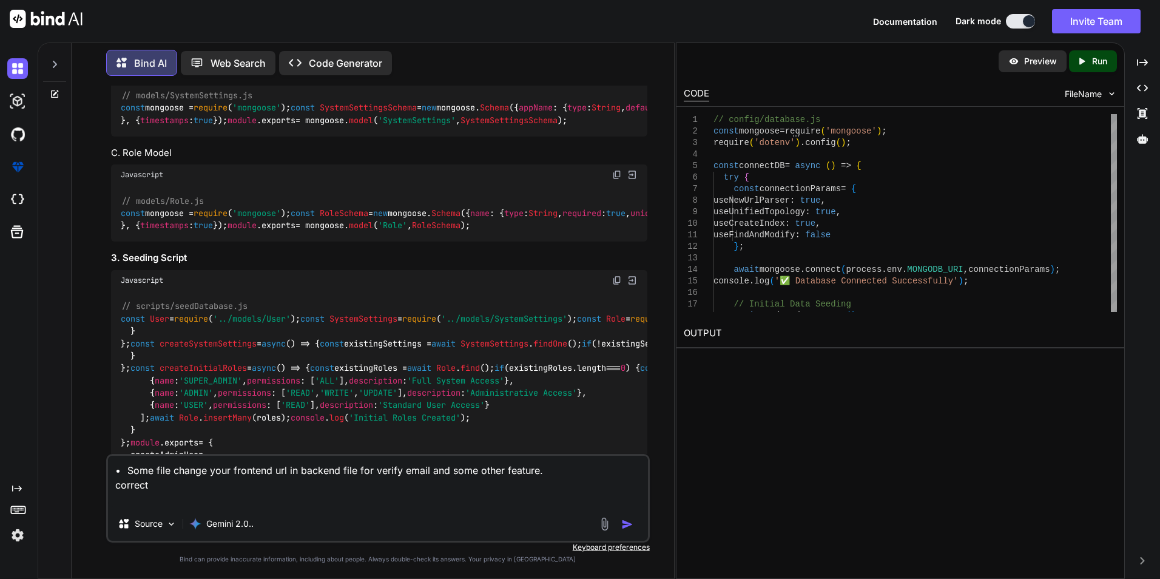
type textarea "x"
type textarea "• Some file change your frontend url in backend file for verify email and some …"
type textarea "x"
type textarea "• Some file change your frontend url in backend file for verify email and some …"
type textarea "x"
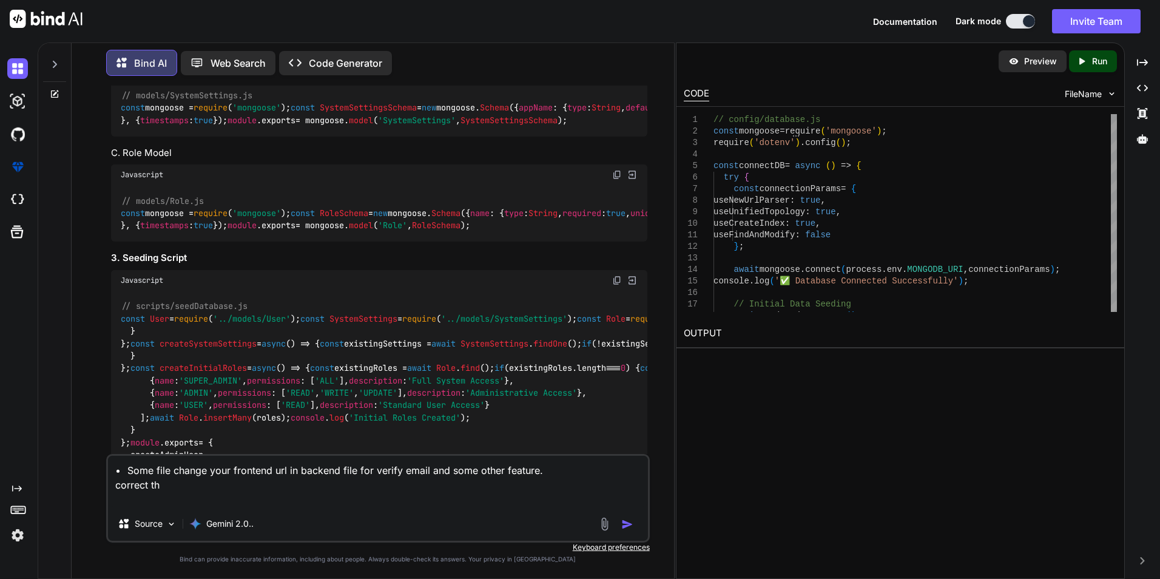
type textarea "• Some file change your frontend url in backend file for verify email and some …"
type textarea "x"
type textarea "• Some file change your frontend url in backend file for verify email and some …"
type textarea "x"
type textarea "• Some file change your frontend url in backend file for verify email and some …"
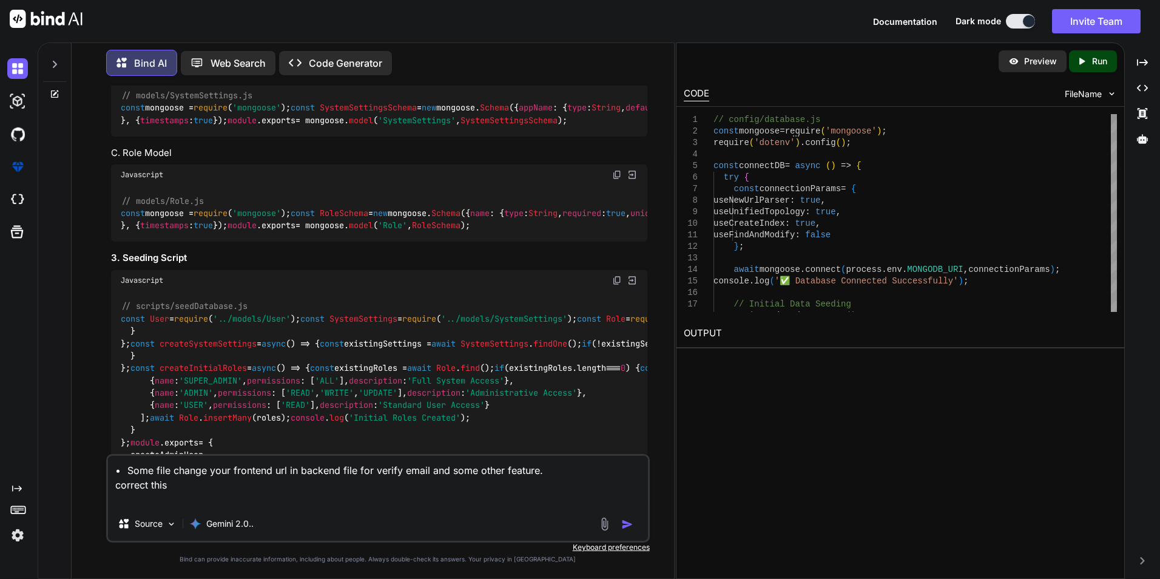
click at [373, 205] on img "button" at bounding box center [628, 524] width 12 height 12
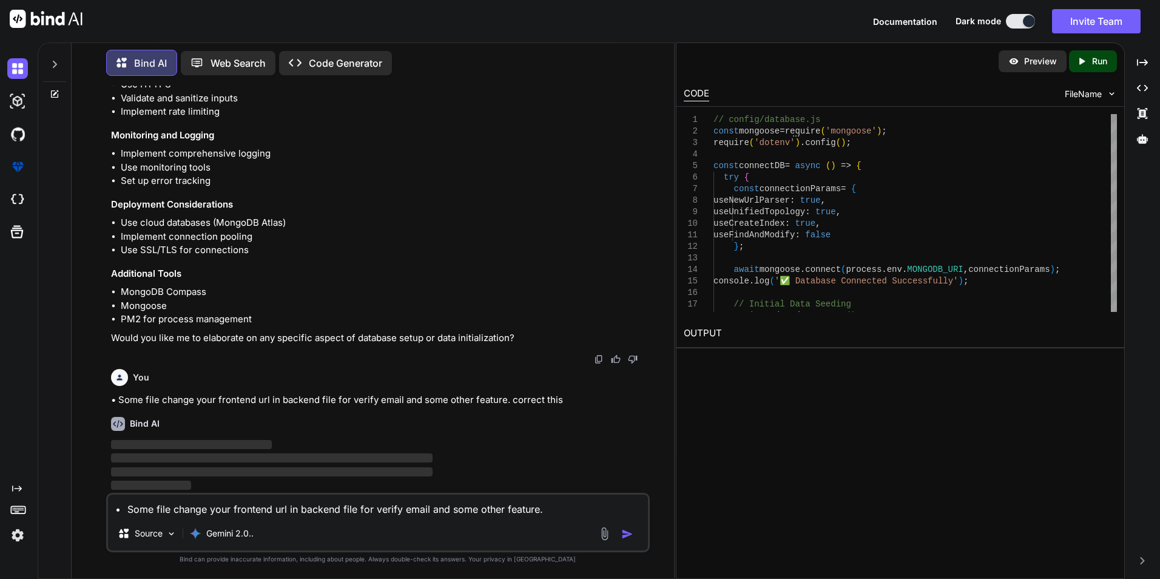
scroll to position [6545, 0]
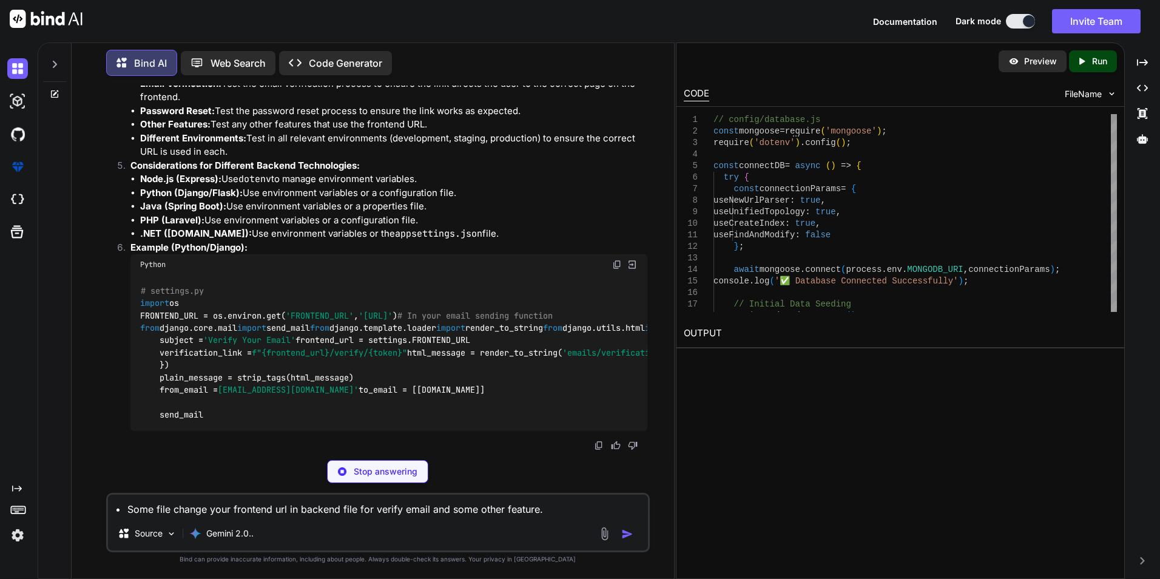
type textarea "x"
type textarea "# .env FRONTEND_URL=[URL] # Development # FRONTEND_URL=[URL][DOMAIN_NAME] # Pro…"
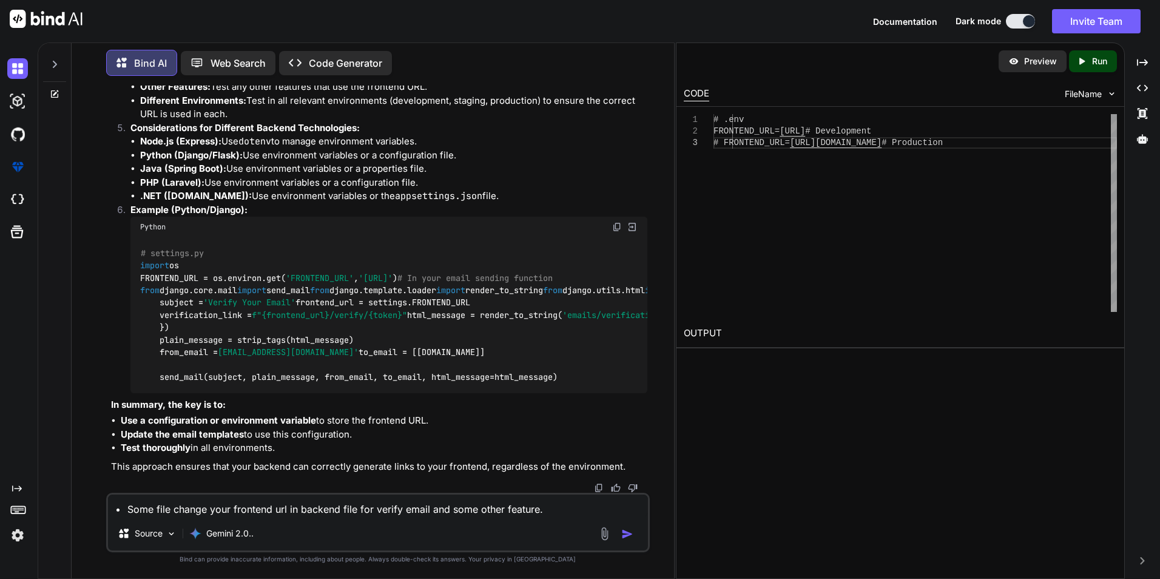
scroll to position [6727, 0]
drag, startPoint x: 115, startPoint y: 298, endPoint x: 603, endPoint y: 316, distance: 488.9
copy p "Modify the backend code to update the frontend URL used for email verification …"
click at [225, 205] on textarea "• Some file change your frontend url in backend file for verify email and some …" at bounding box center [378, 506] width 540 height 22
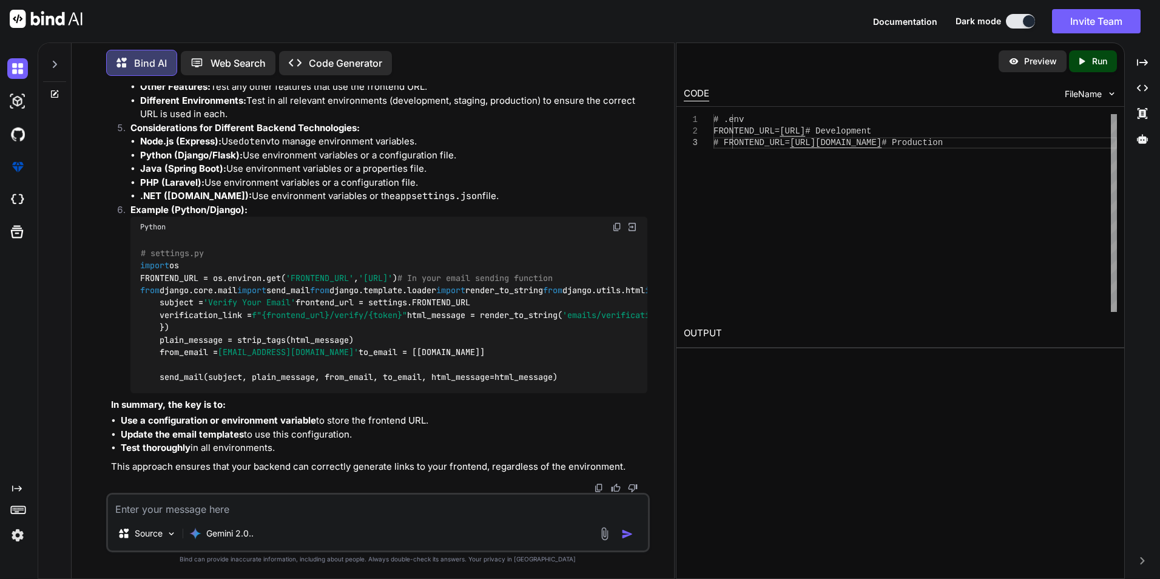
paste textarea "• Create Database connection to setting up a local database connection and impo…"
type textarea "• Create Database connection to setting up a local database connection and impo…"
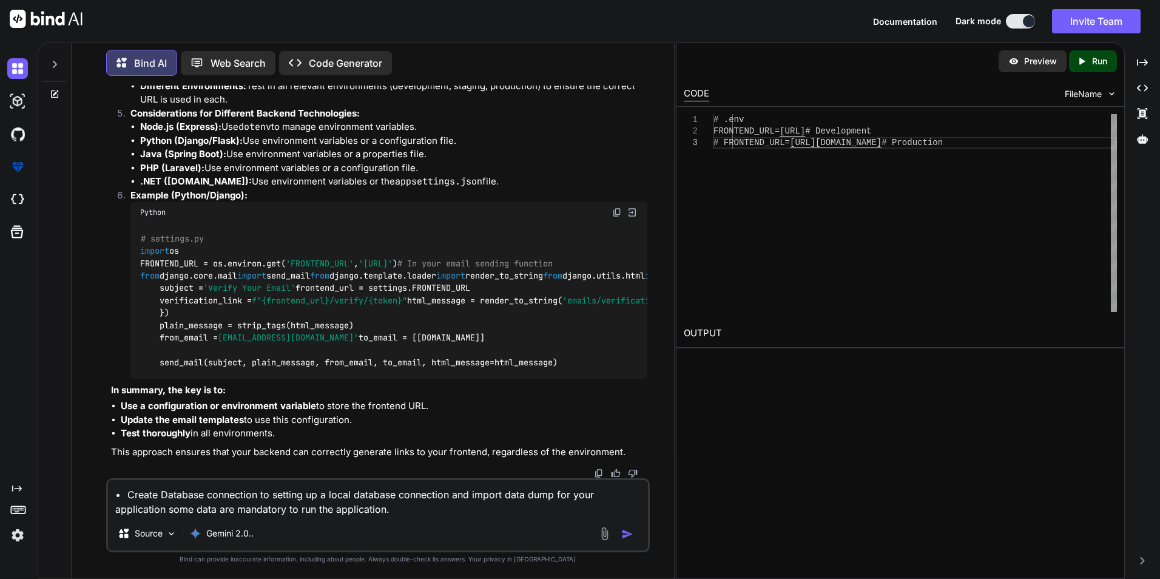
type textarea "x"
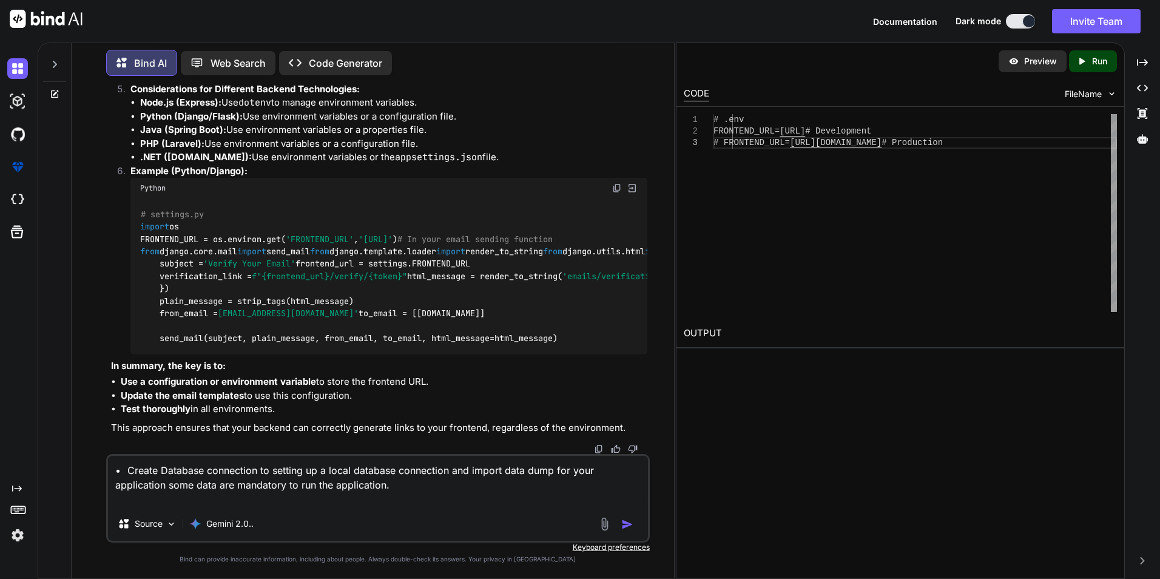
type textarea "• Create Database connection to setting up a local database connection and impo…"
type textarea "x"
type textarea "• Create Database connection to setting up a local database connection and impo…"
type textarea "x"
type textarea "• Create Database connection to setting up a local database connection and impo…"
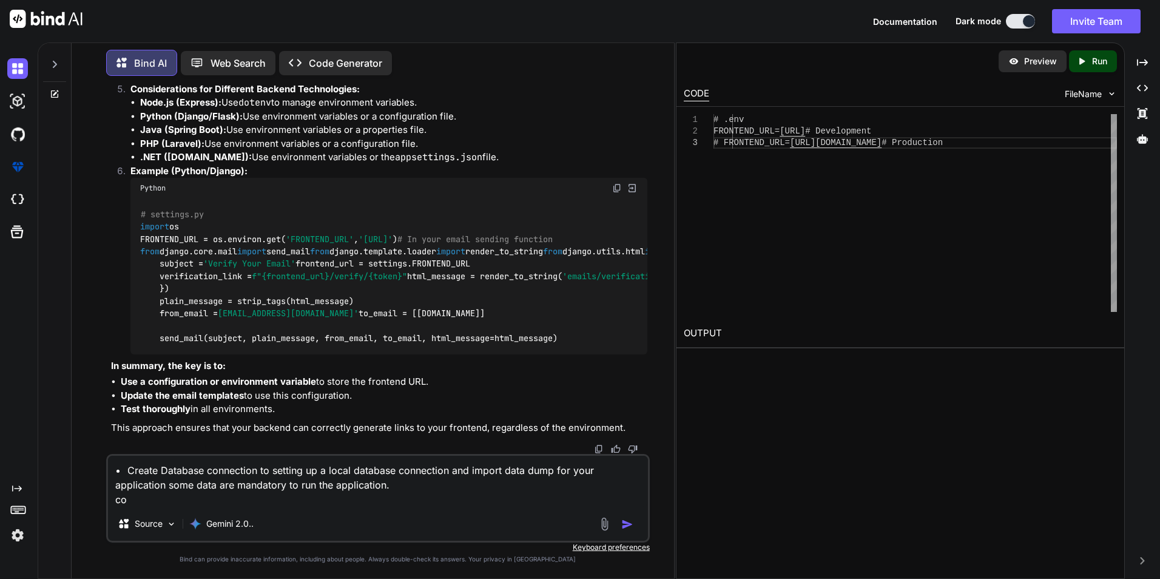
type textarea "x"
type textarea "• Create Database connection to setting up a local database connection and impo…"
type textarea "x"
type textarea "• Create Database connection to setting up a local database connection and impo…"
type textarea "x"
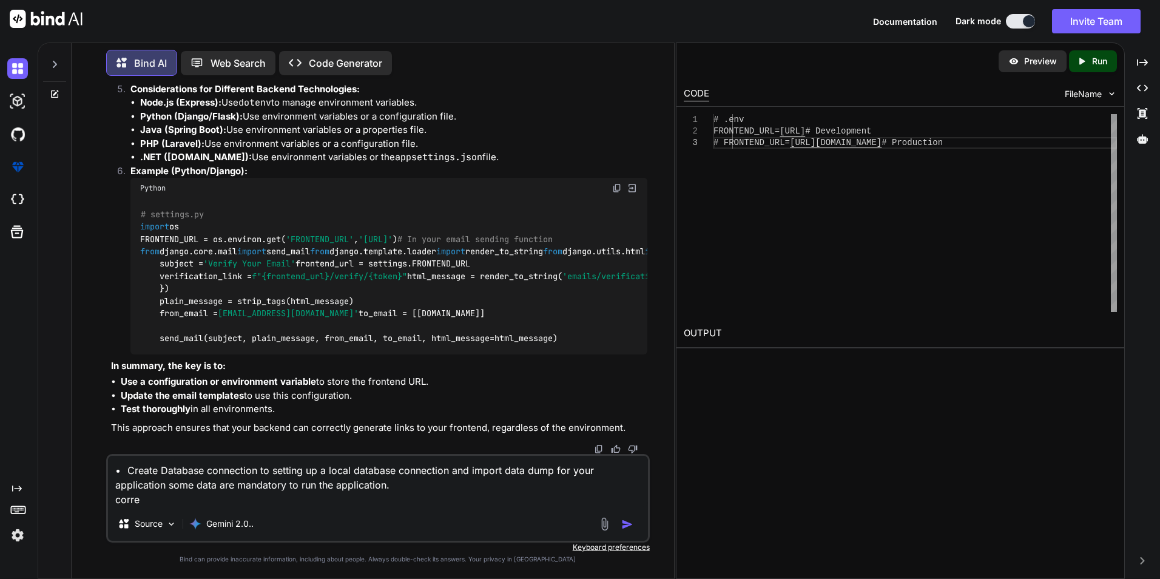
type textarea "• Create Database connection to setting up a local database connection and impo…"
type textarea "x"
type textarea "• Create Database connection to setting up a local database connection and impo…"
type textarea "x"
type textarea "• Create Database connection to setting up a local database connection and impo…"
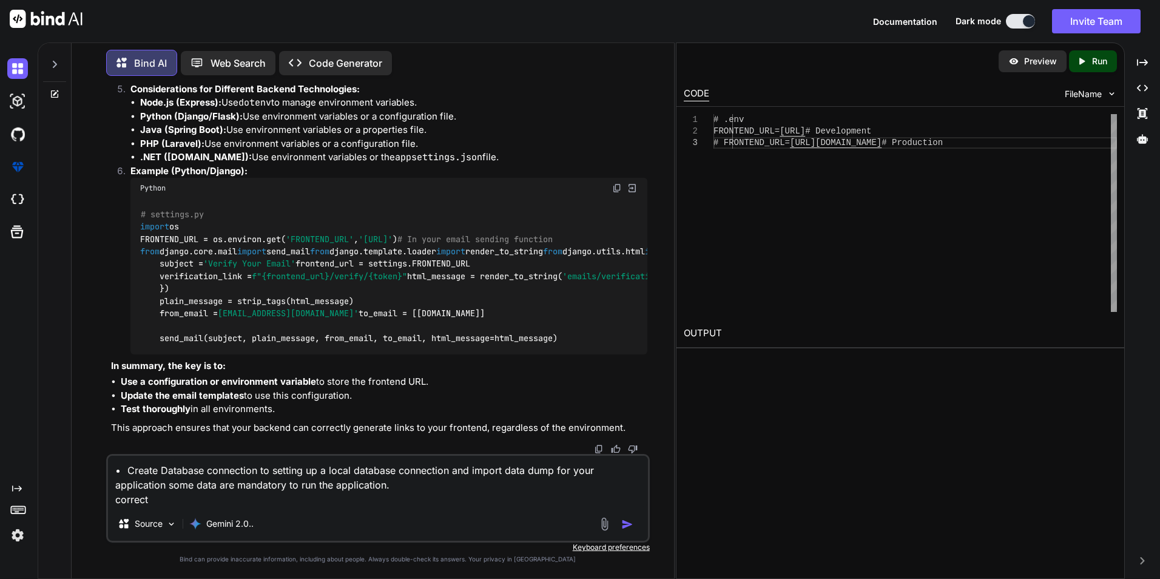
type textarea "x"
type textarea "• Create Database connection to setting up a local database connection and impo…"
type textarea "x"
type textarea "• Create Database connection to setting up a local database connection and impo…"
type textarea "x"
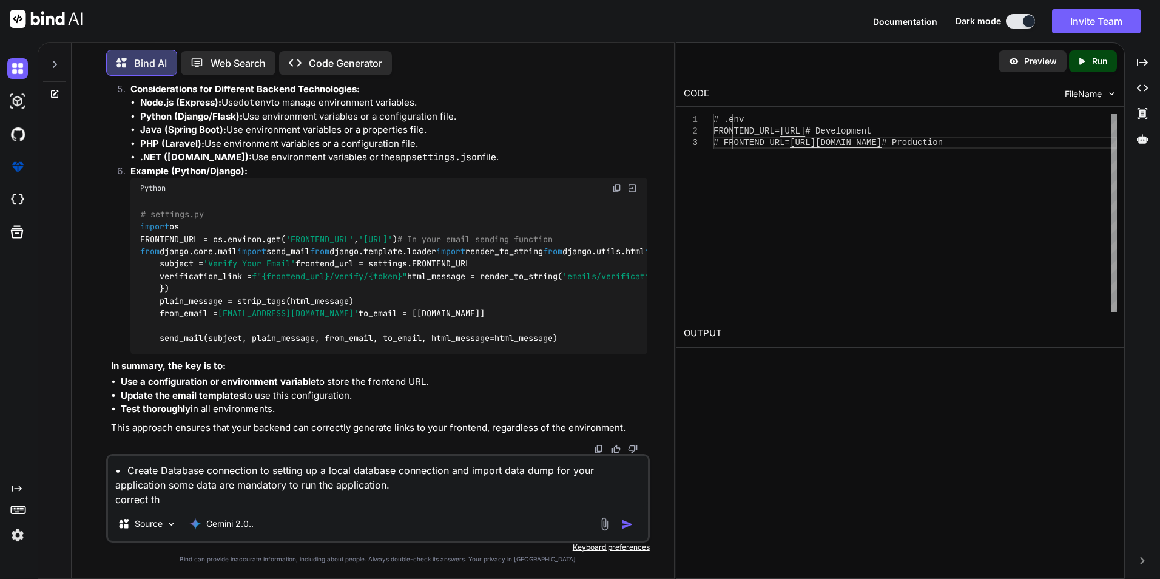
type textarea "• Create Database connection to setting up a local database connection and impo…"
type textarea "x"
type textarea "• Create Database connection to setting up a local database connection and impo…"
type textarea "x"
type textarea "• Create Database connection to setting up a local database connection and impo…"
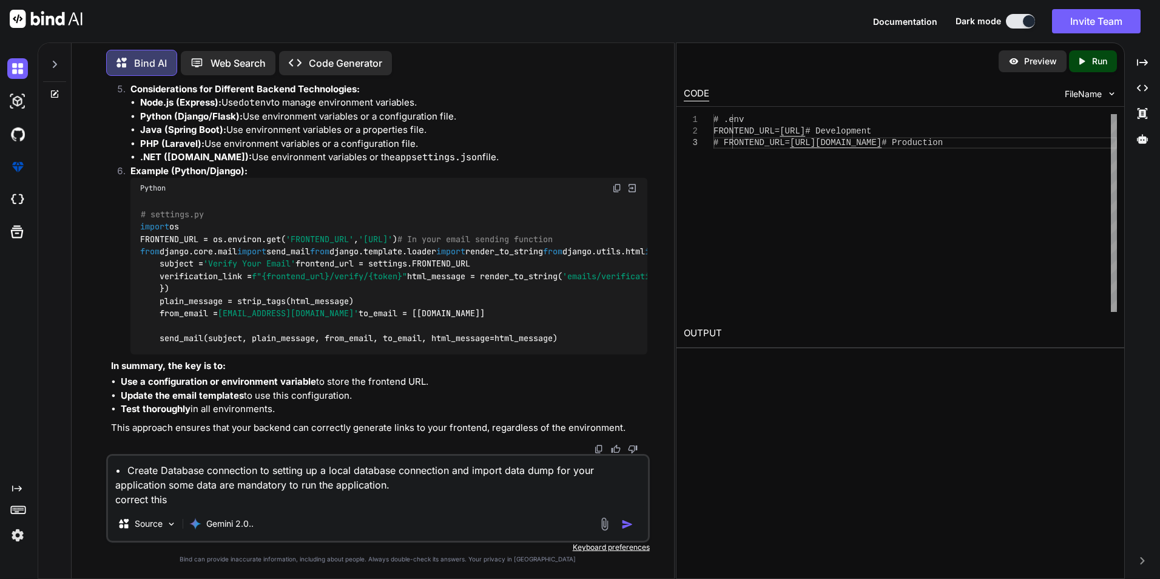
type textarea "x"
type textarea "• Create Database connection to setting up a local database connection and impo…"
type textarea "x"
type textarea "• Create Database connection to setting up a local database connection and impo…"
type textarea "x"
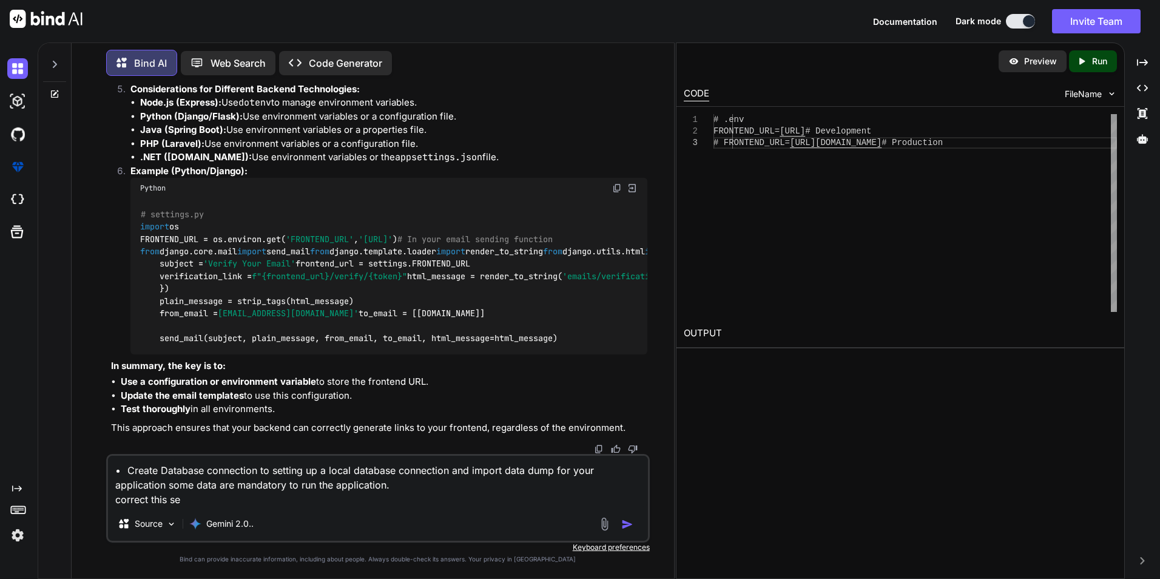
type textarea "• Create Database connection to setting up a local database connection and impo…"
type textarea "x"
type textarea "• Create Database connection to setting up a local database connection and impo…"
type textarea "x"
type textarea "• Create Database connection to setting up a local database connection and impo…"
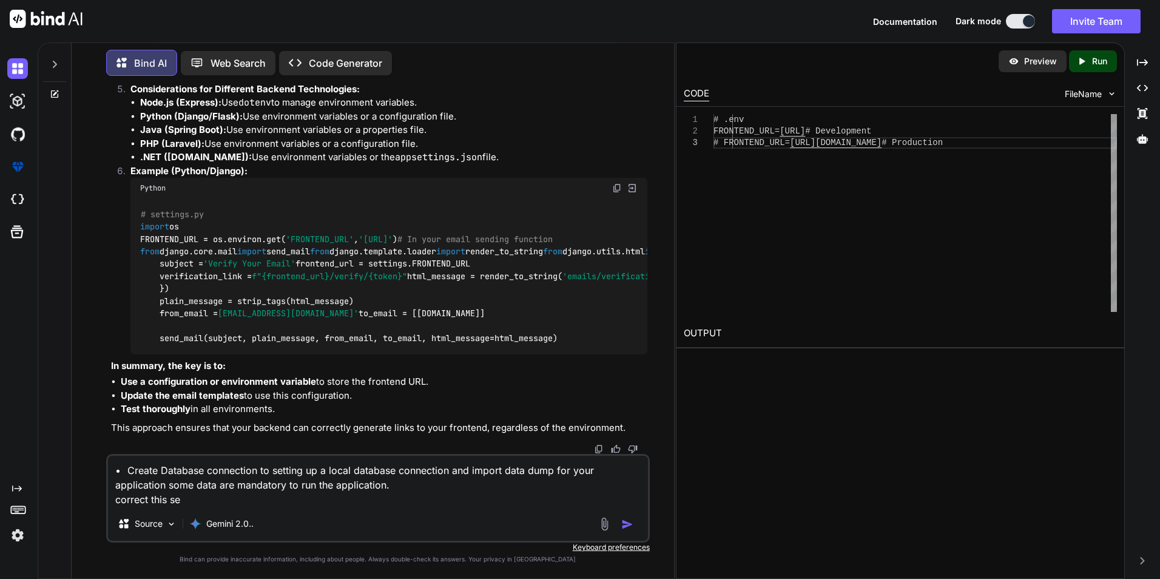
type textarea "x"
type textarea "• Create Database connection to setting up a local database connection and impo…"
type textarea "x"
type textarea "• Create Database connection to setting up a local database connection and impo…"
type textarea "x"
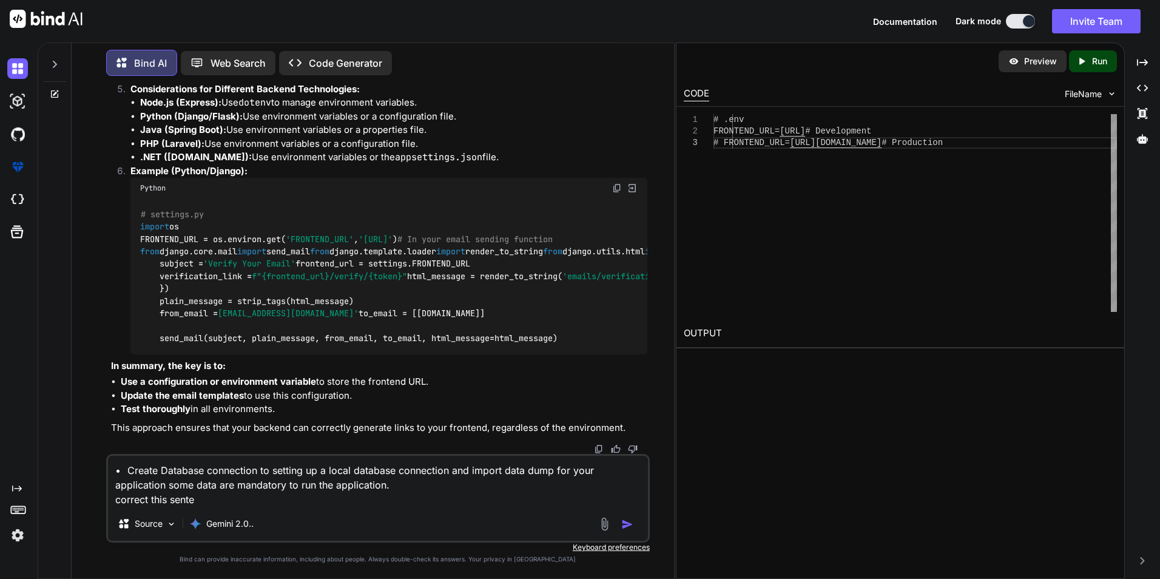
type textarea "• Create Database connection to setting up a local database connection and impo…"
type textarea "x"
type textarea "• Create Database connection to setting up a local database connection and impo…"
type textarea "x"
type textarea "• Create Database connection to setting up a local database connection and impo…"
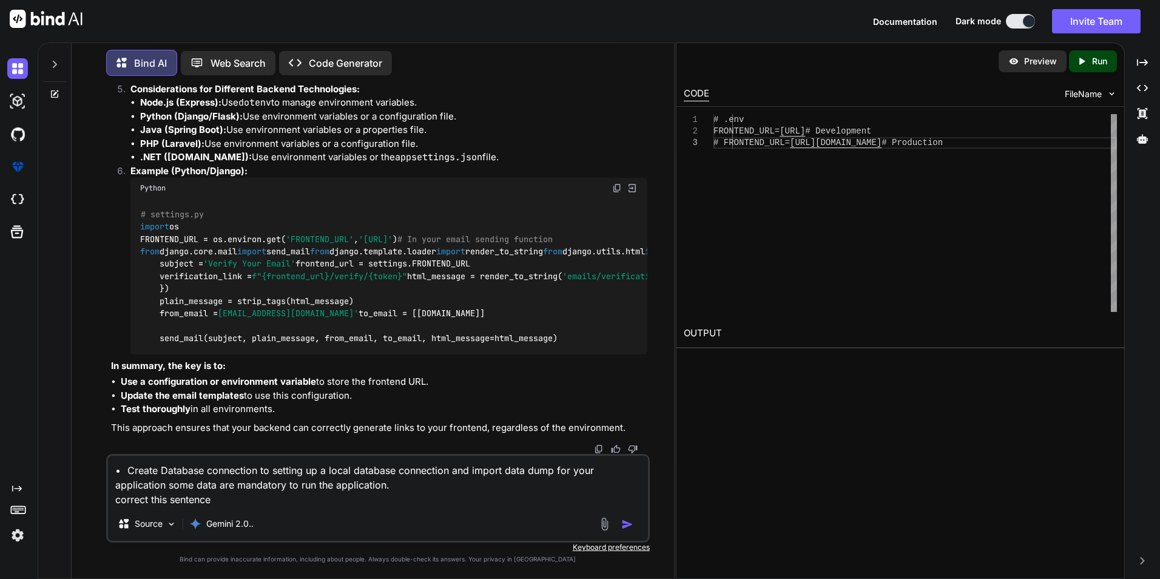
type textarea "x"
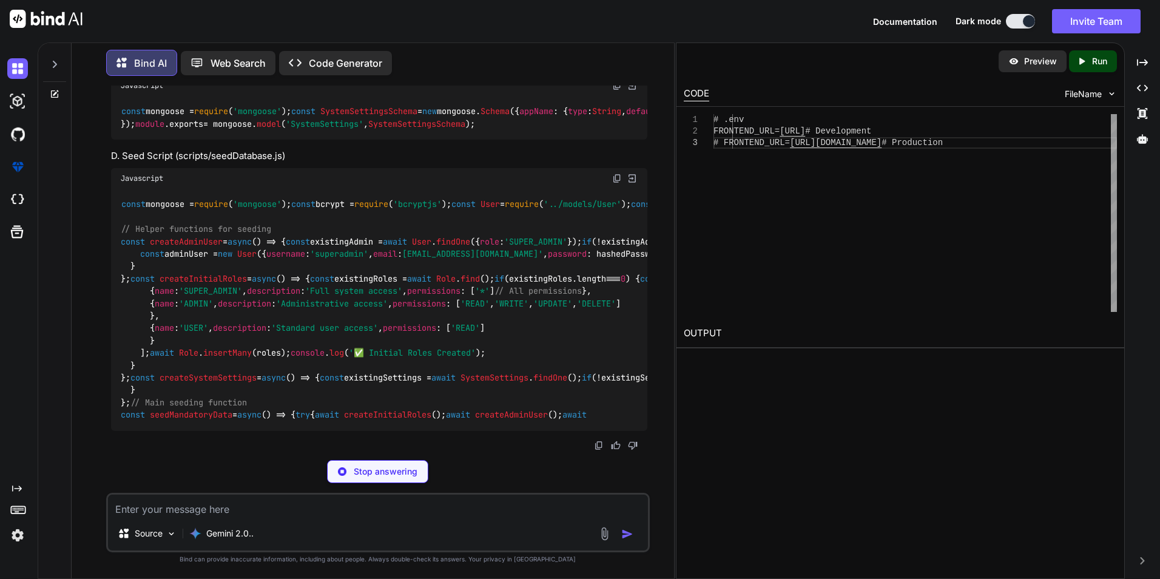
scroll to position [8141, 0]
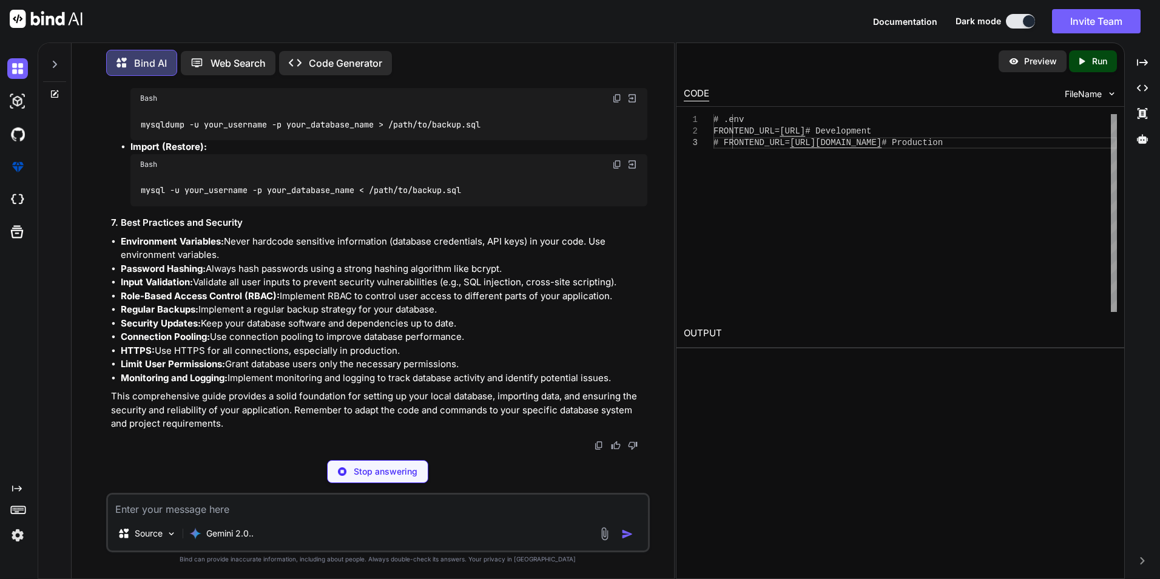
type textarea "x"
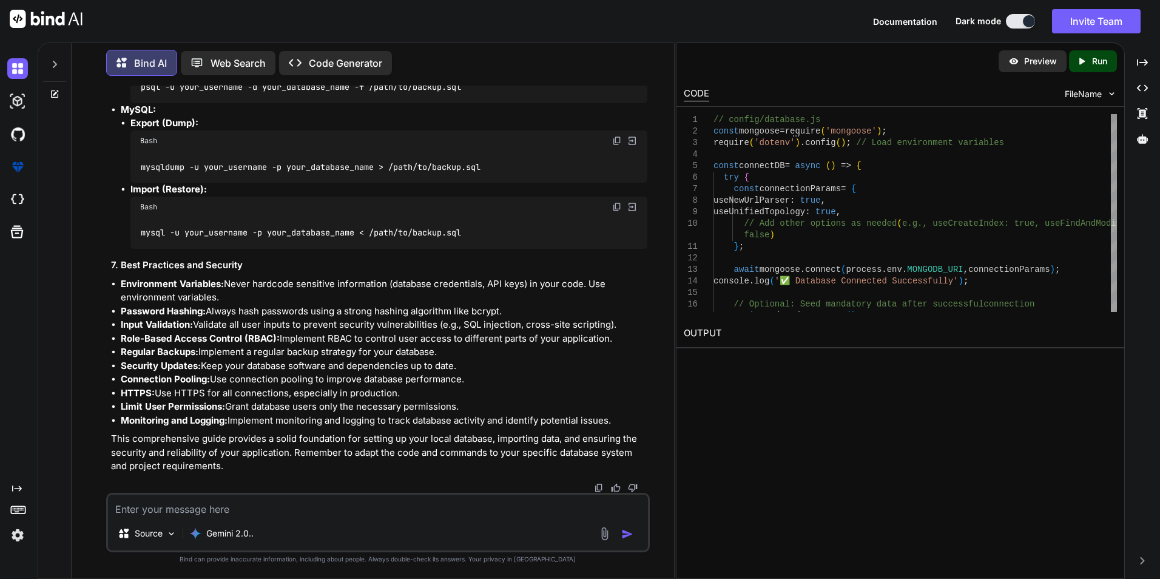
drag, startPoint x: 110, startPoint y: 151, endPoint x: 274, endPoint y: 154, distance: 163.9
click at [274, 154] on div "You Create Database connection in your local machine and import data dump your …" at bounding box center [379, 289] width 541 height 407
copy p "including the setup of mandatory data"
